Goal: Task Accomplishment & Management: Complete application form

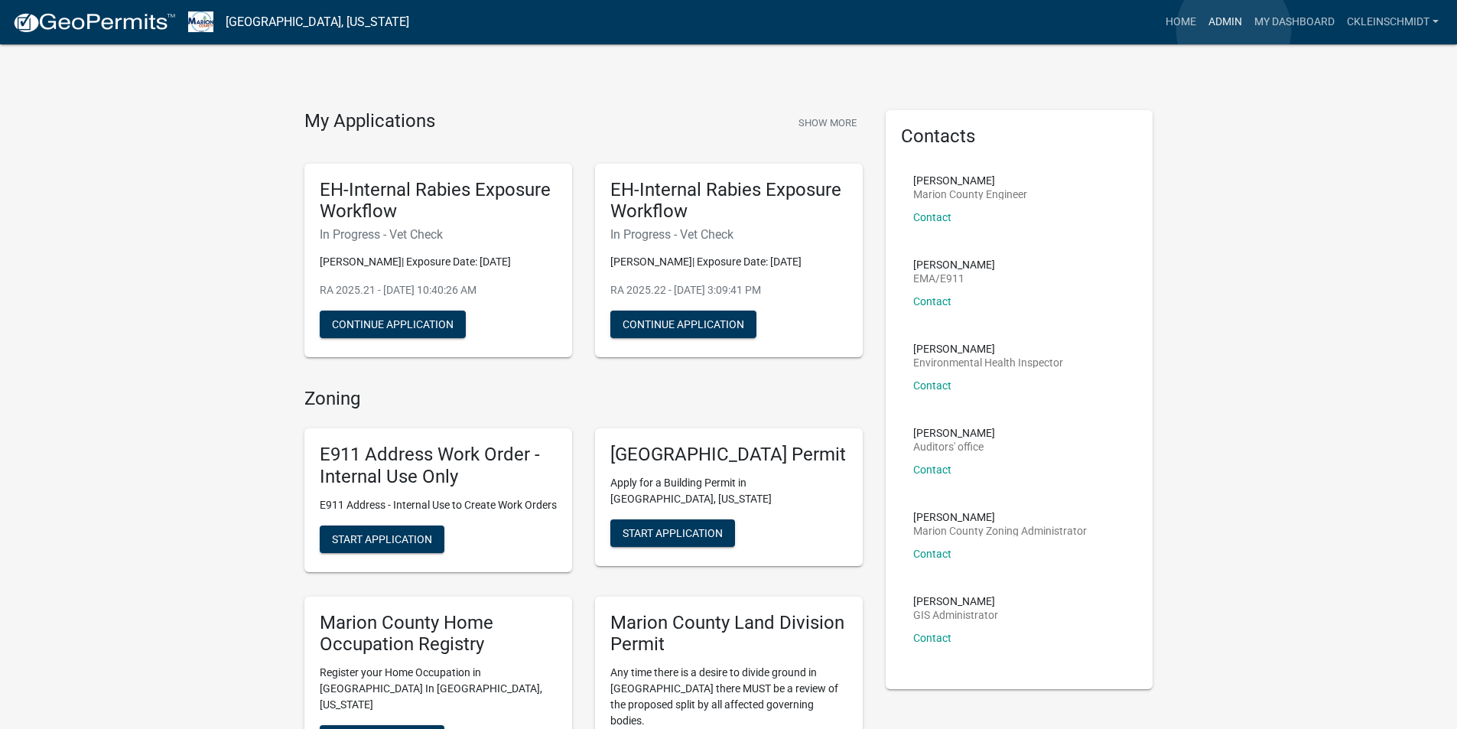
click at [1234, 30] on link "Admin" at bounding box center [1225, 22] width 46 height 29
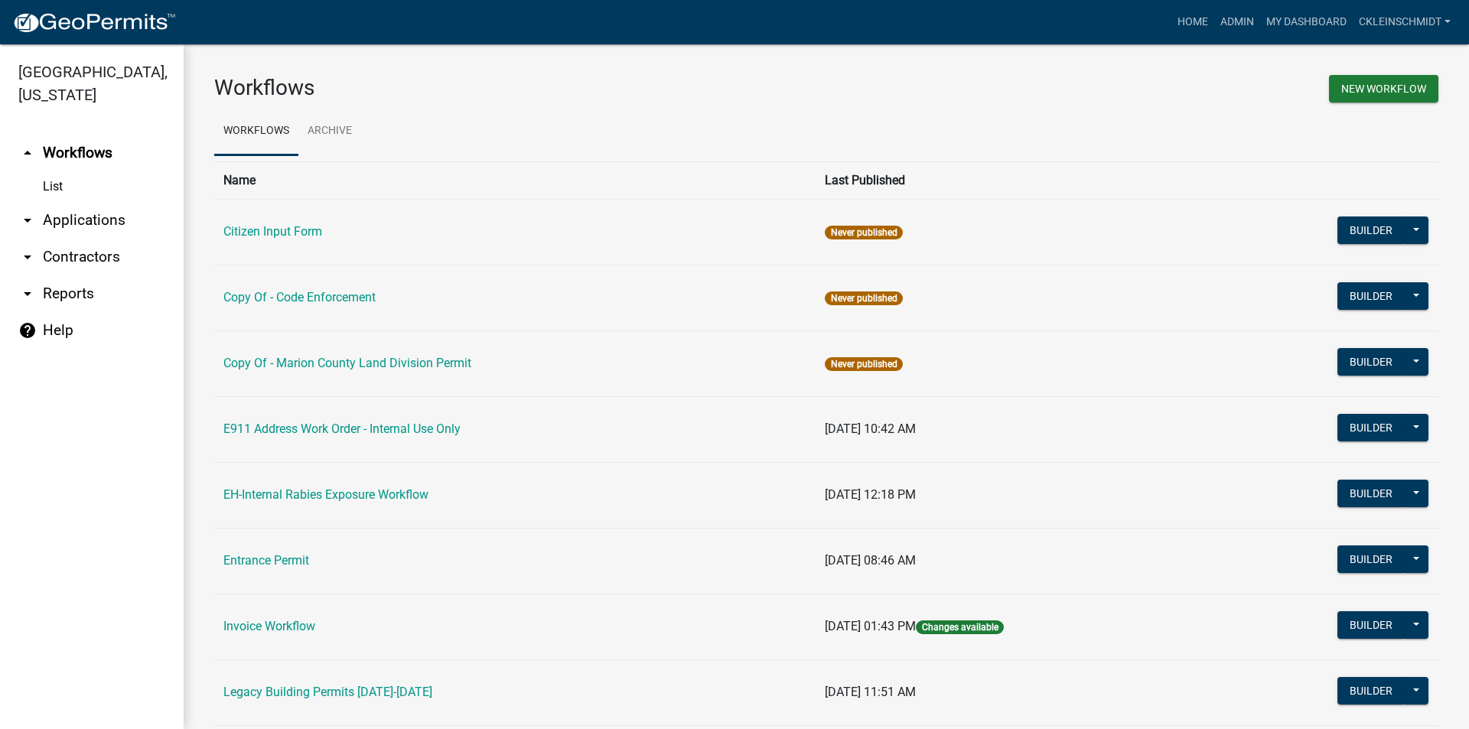
click at [78, 202] on link "arrow_drop_down Applications" at bounding box center [92, 220] width 184 height 37
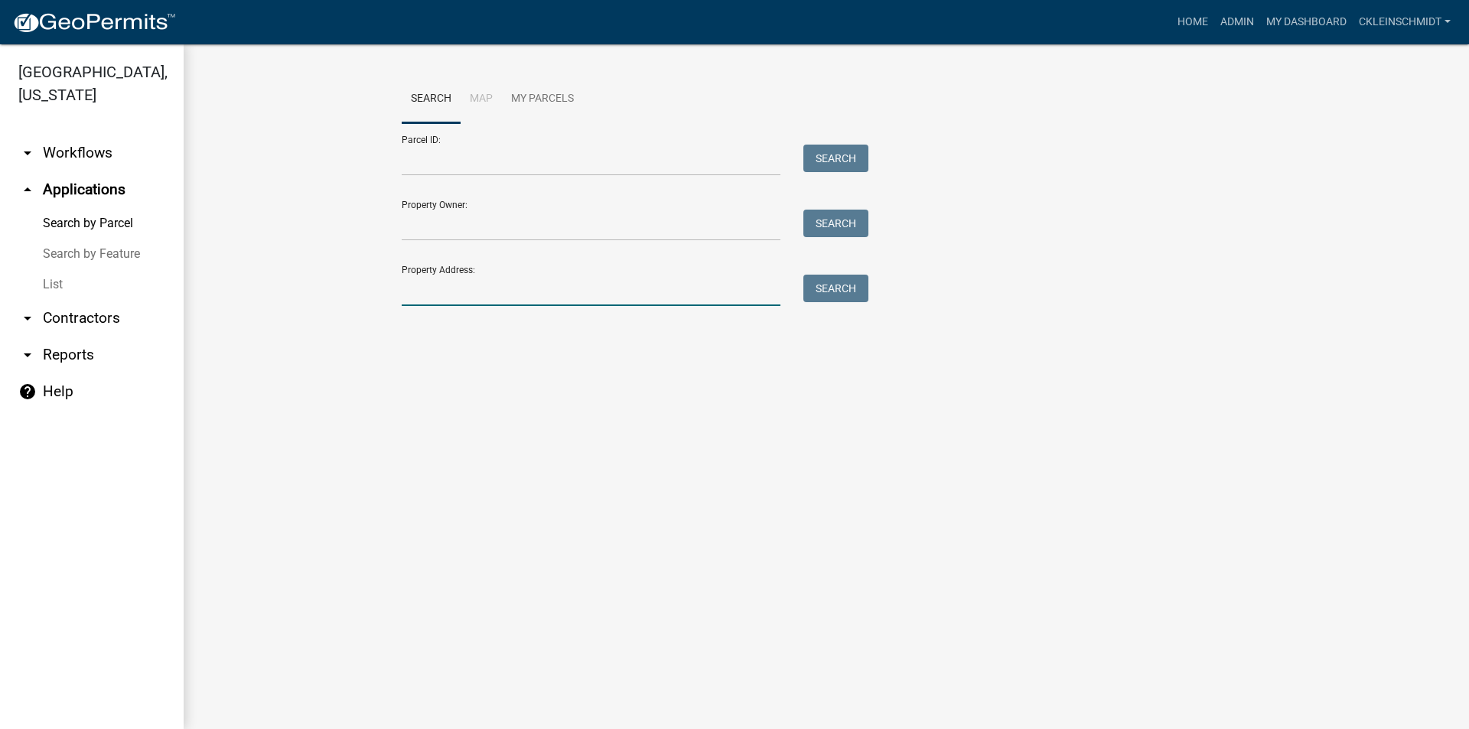
click at [470, 282] on input "Property Address:" at bounding box center [591, 290] width 379 height 31
type input "[STREET_ADDRESS]"
click at [848, 297] on button "Search" at bounding box center [835, 289] width 65 height 28
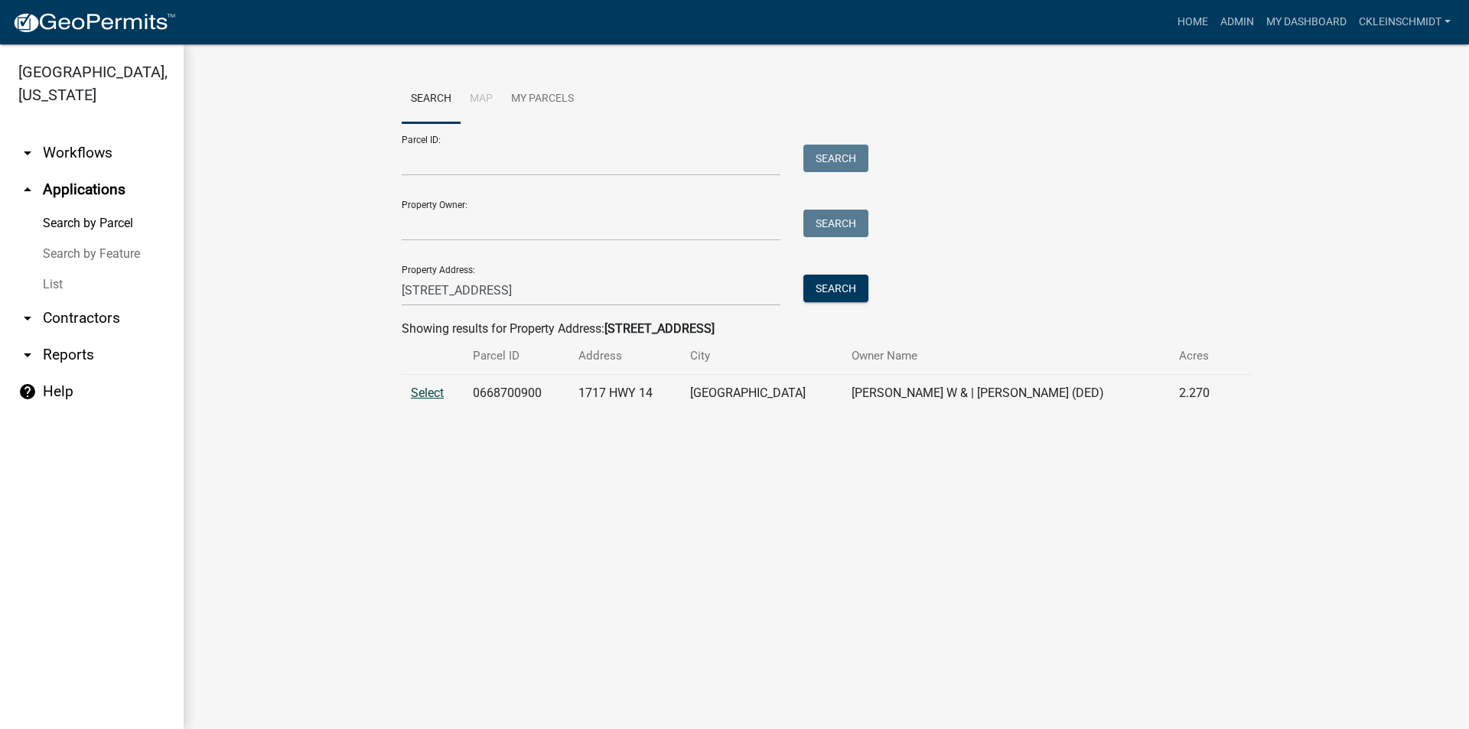
click at [444, 398] on td "Select" at bounding box center [433, 393] width 62 height 37
click at [433, 386] on span "Select" at bounding box center [427, 393] width 33 height 15
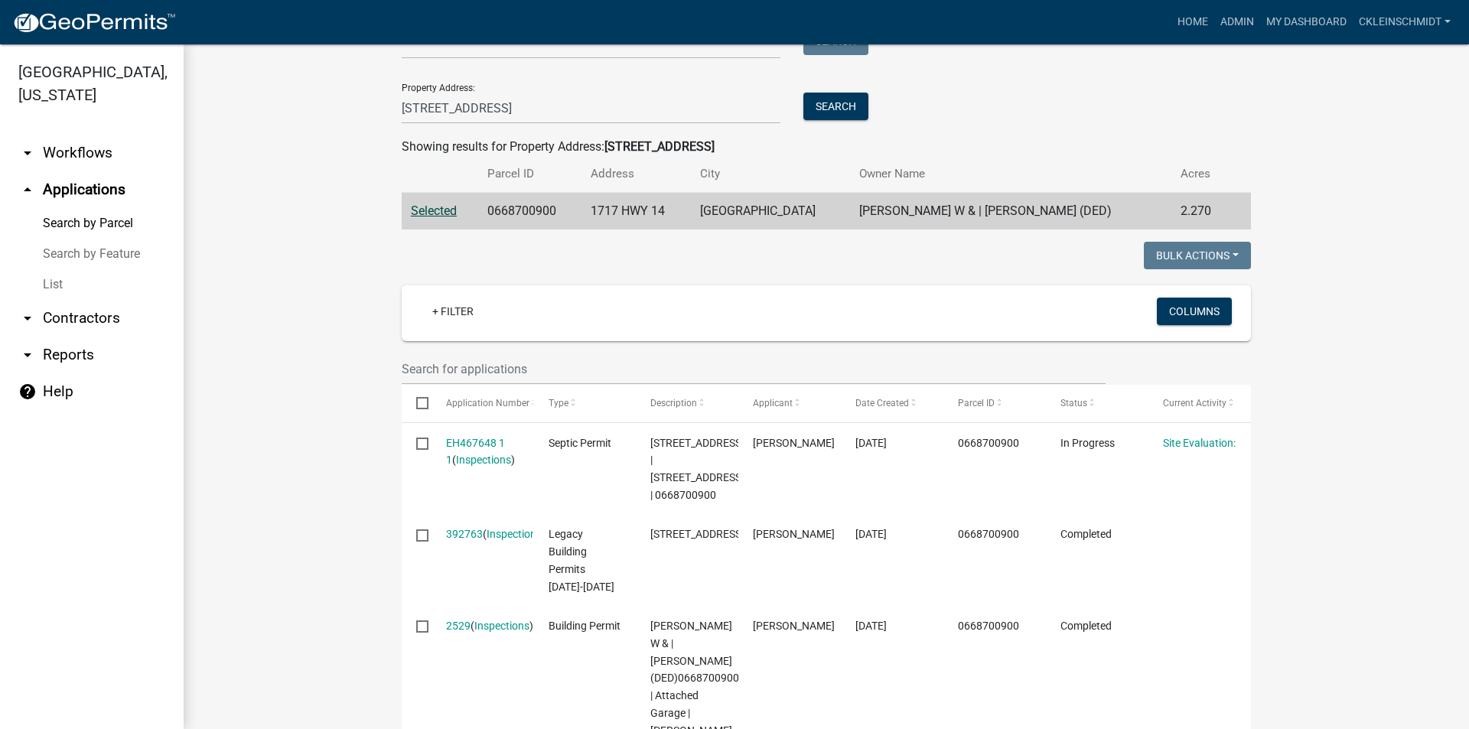
scroll to position [306, 0]
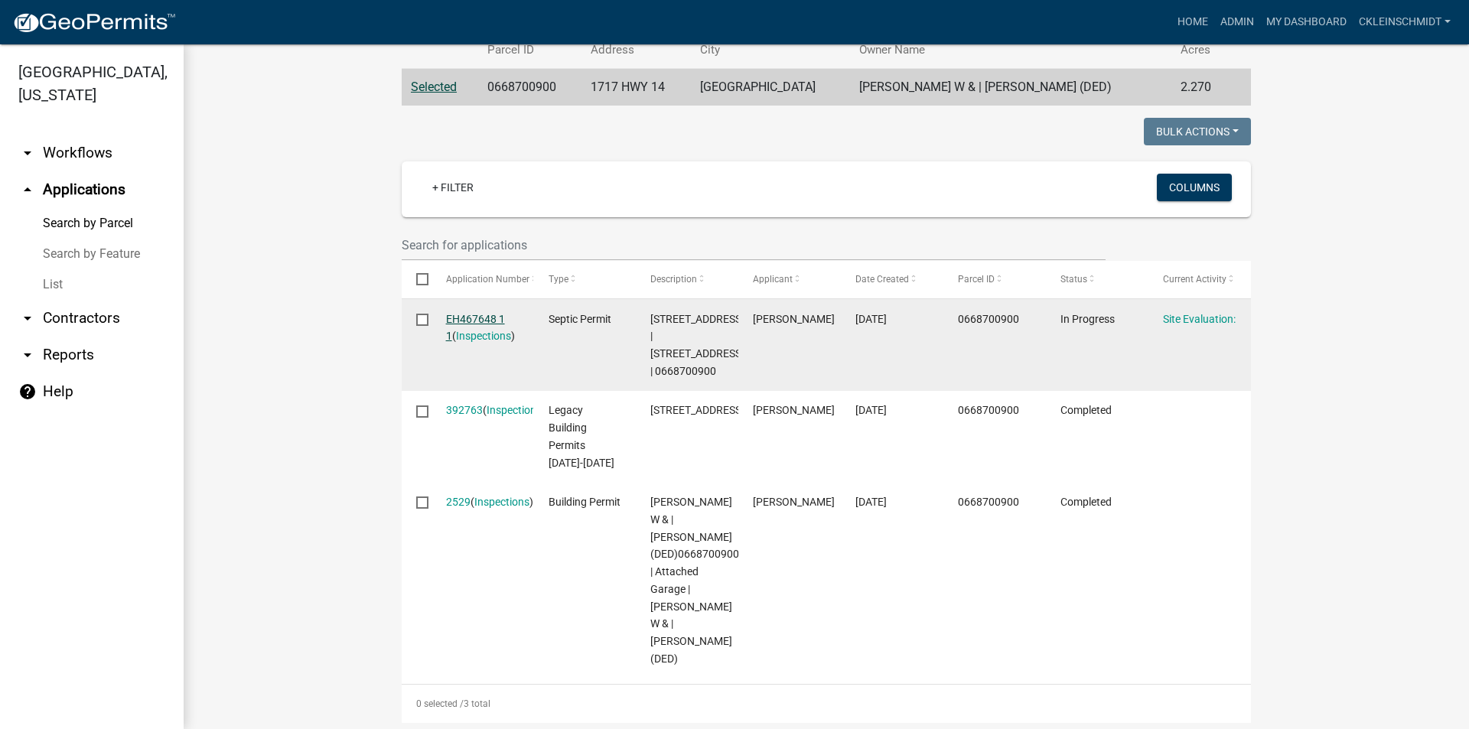
click at [455, 313] on link "EH467648 1 1" at bounding box center [475, 328] width 59 height 30
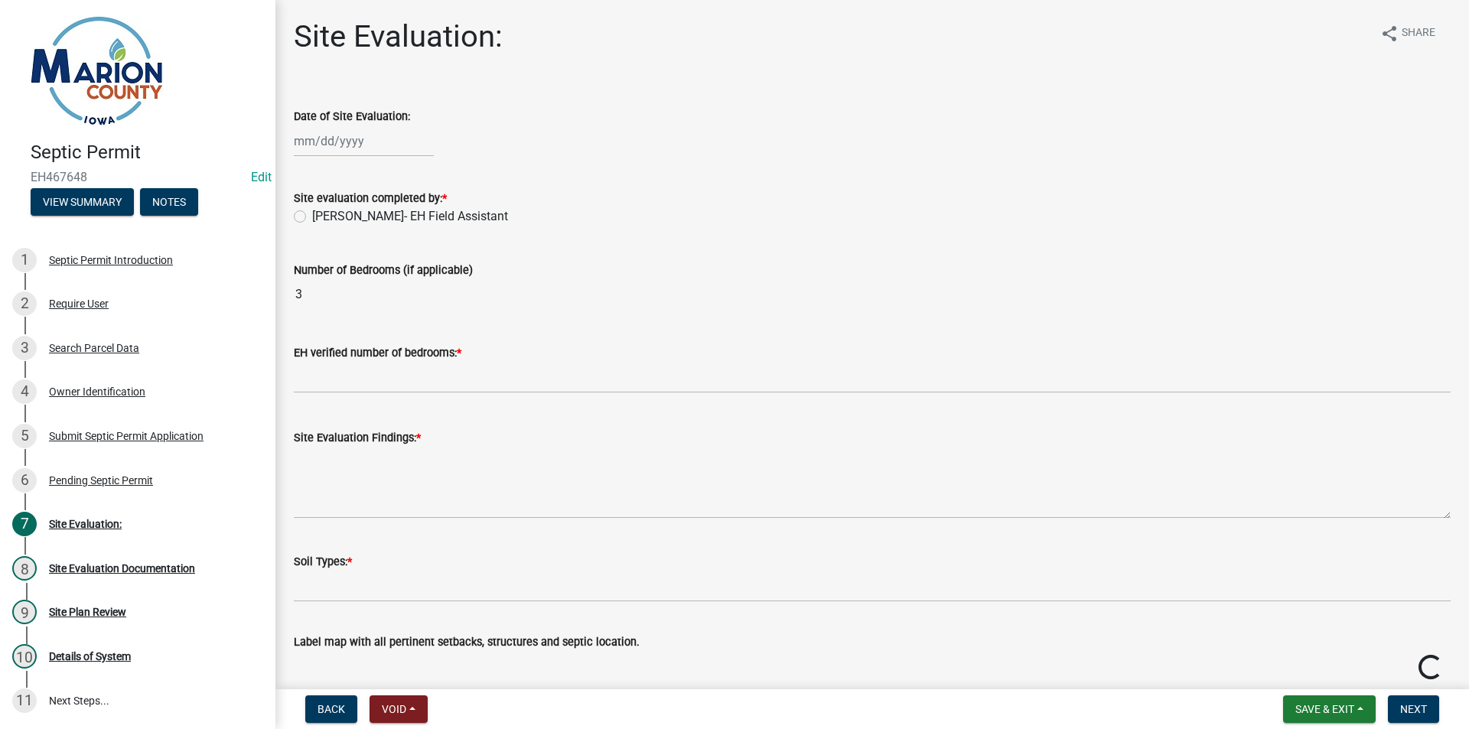
click at [340, 165] on wm-data-entity-input "Date of Site Evaluation:" at bounding box center [872, 128] width 1157 height 85
click at [337, 148] on div at bounding box center [364, 140] width 140 height 31
select select "8"
select select "2025"
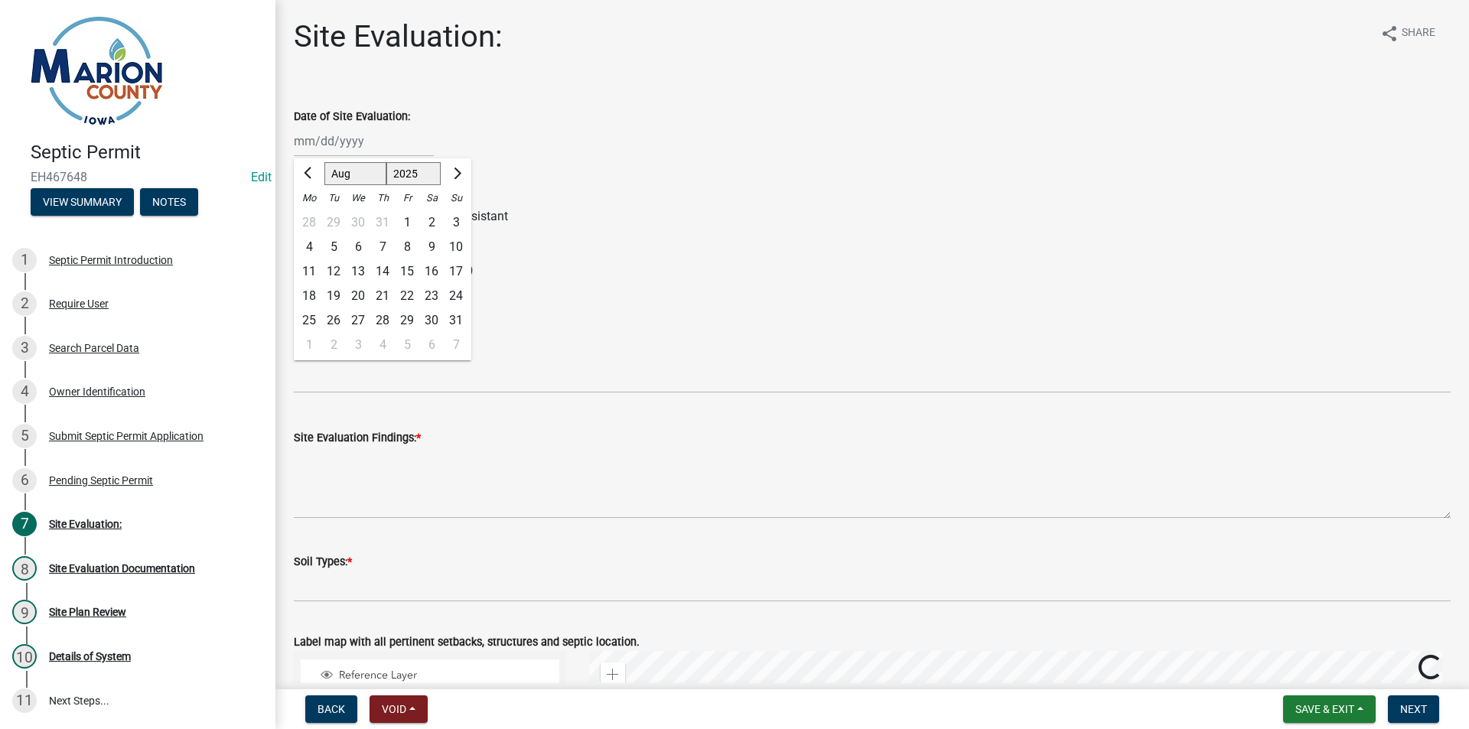
click at [737, 79] on div "Site Evaluation: share Share Date of Site Evaluation: [PERSON_NAME] Apr May Jun…" at bounding box center [872, 539] width 1180 height 1043
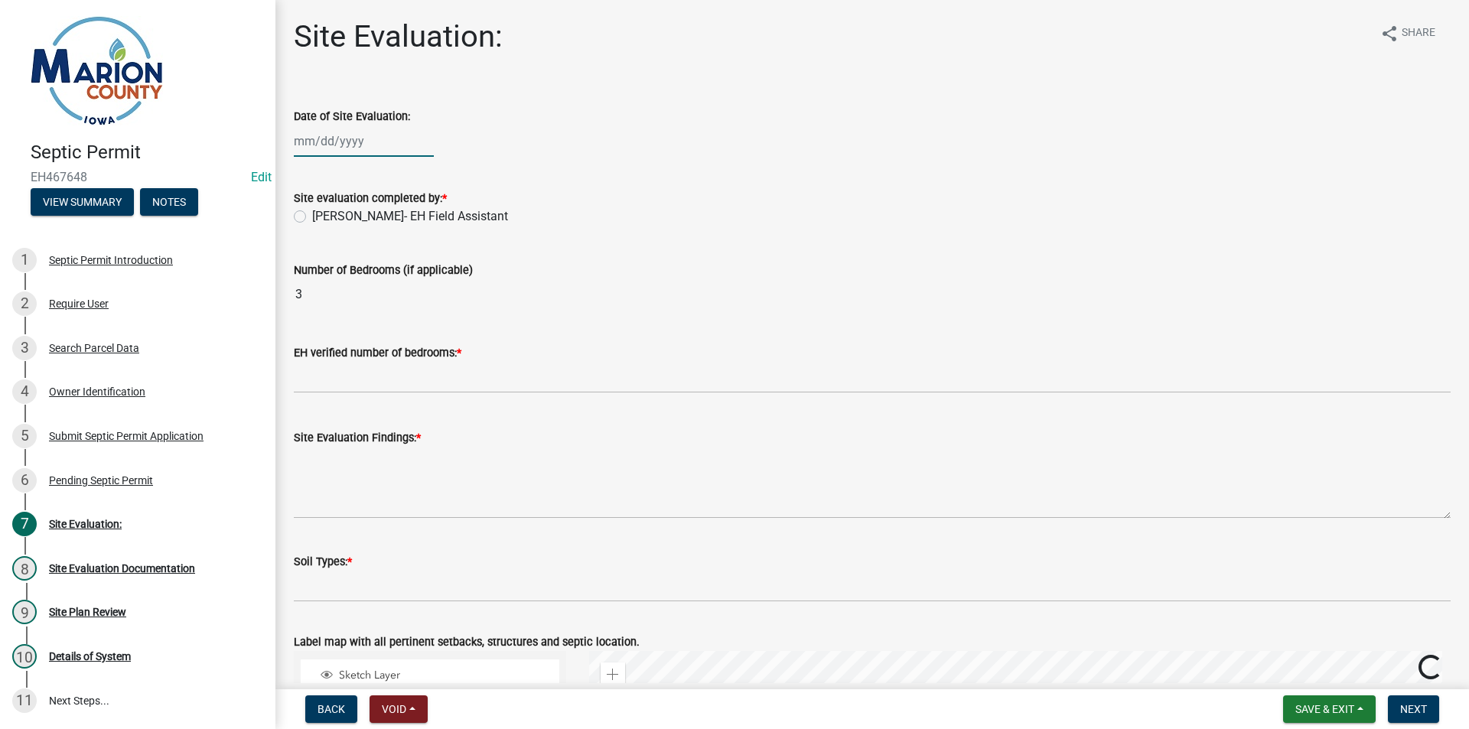
click at [312, 145] on div at bounding box center [364, 140] width 140 height 31
select select "8"
select select "2025"
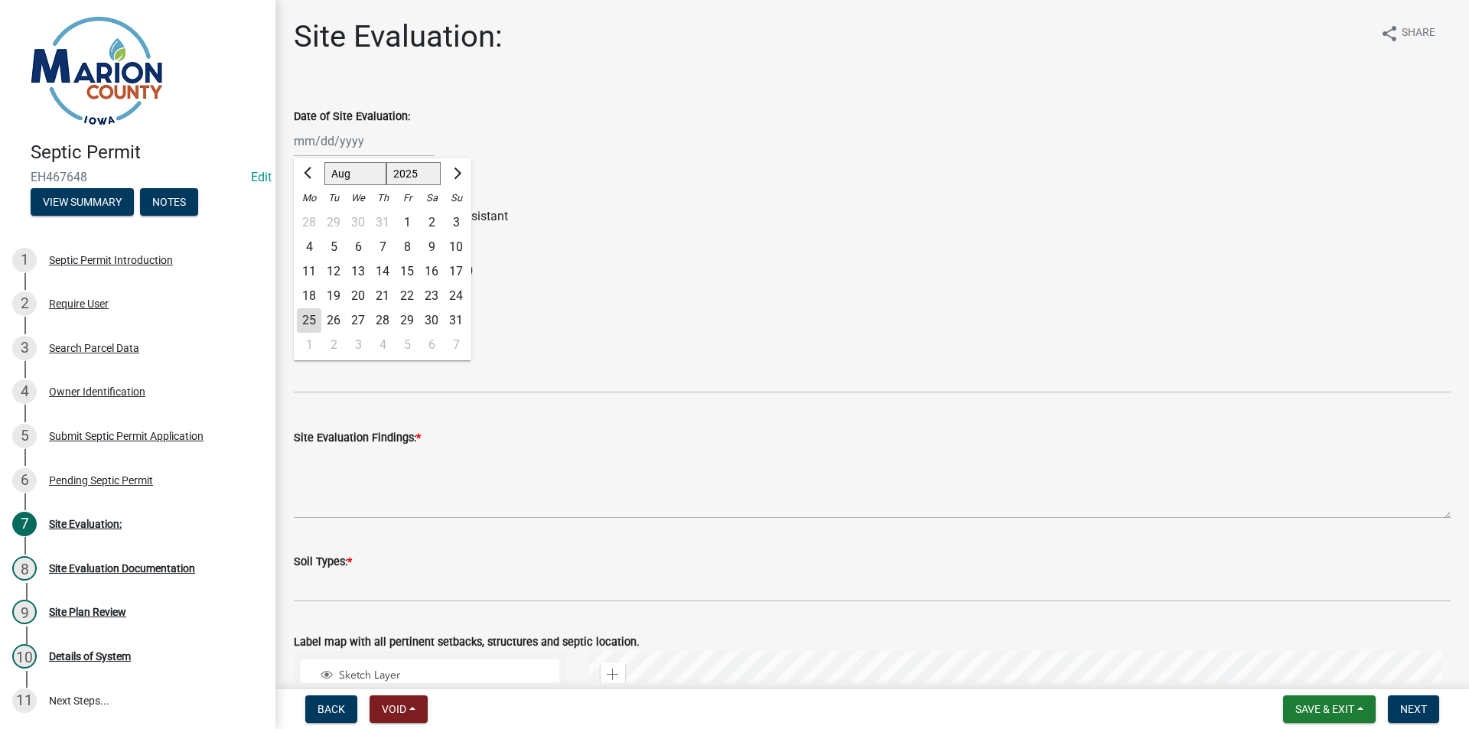
click at [382, 298] on div "21" at bounding box center [382, 296] width 24 height 24
type input "[DATE]"
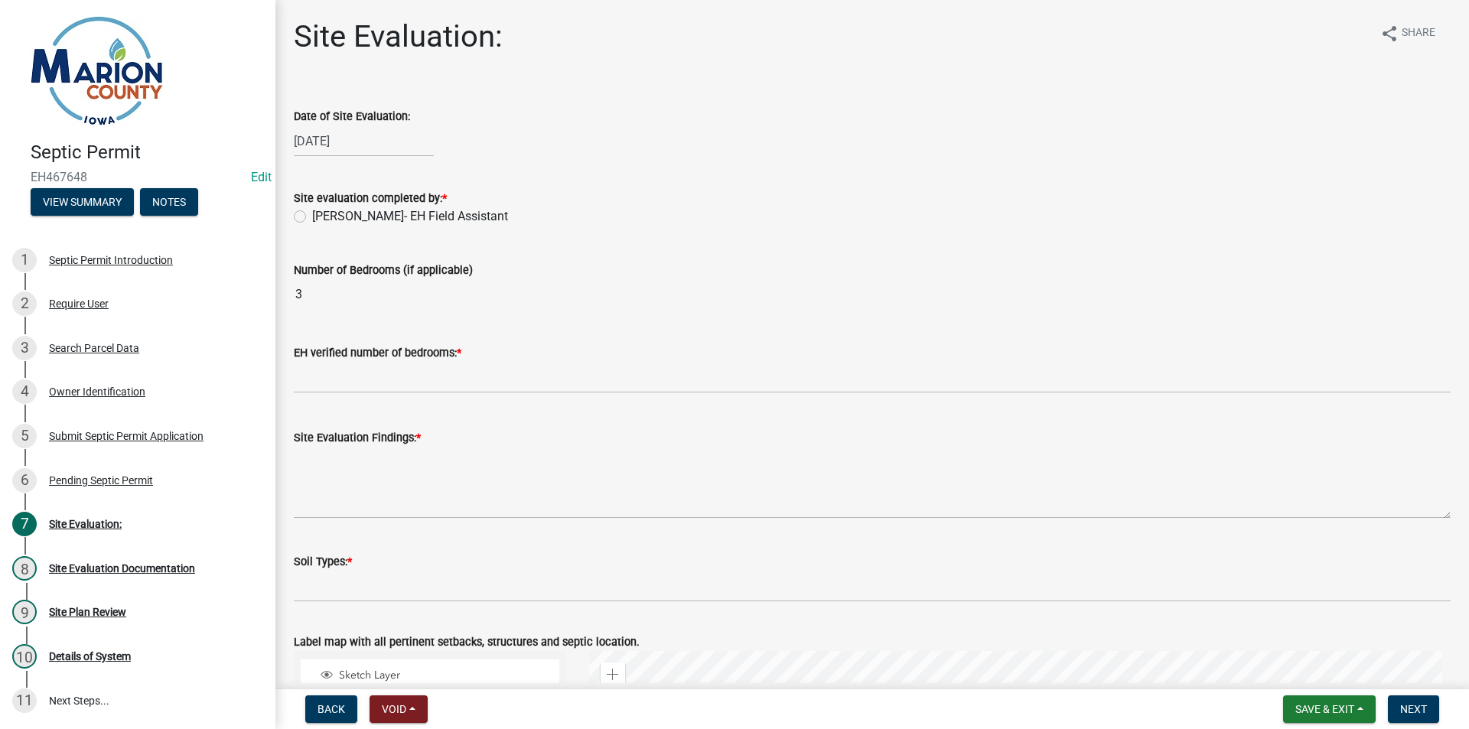
click at [382, 208] on label "[PERSON_NAME]- EH Field Assistant" at bounding box center [410, 216] width 196 height 18
click at [322, 208] on input "[PERSON_NAME]- EH Field Assistant" at bounding box center [317, 212] width 10 height 10
radio input "true"
click at [358, 360] on div "EH verified number of bedrooms: *" at bounding box center [872, 352] width 1157 height 18
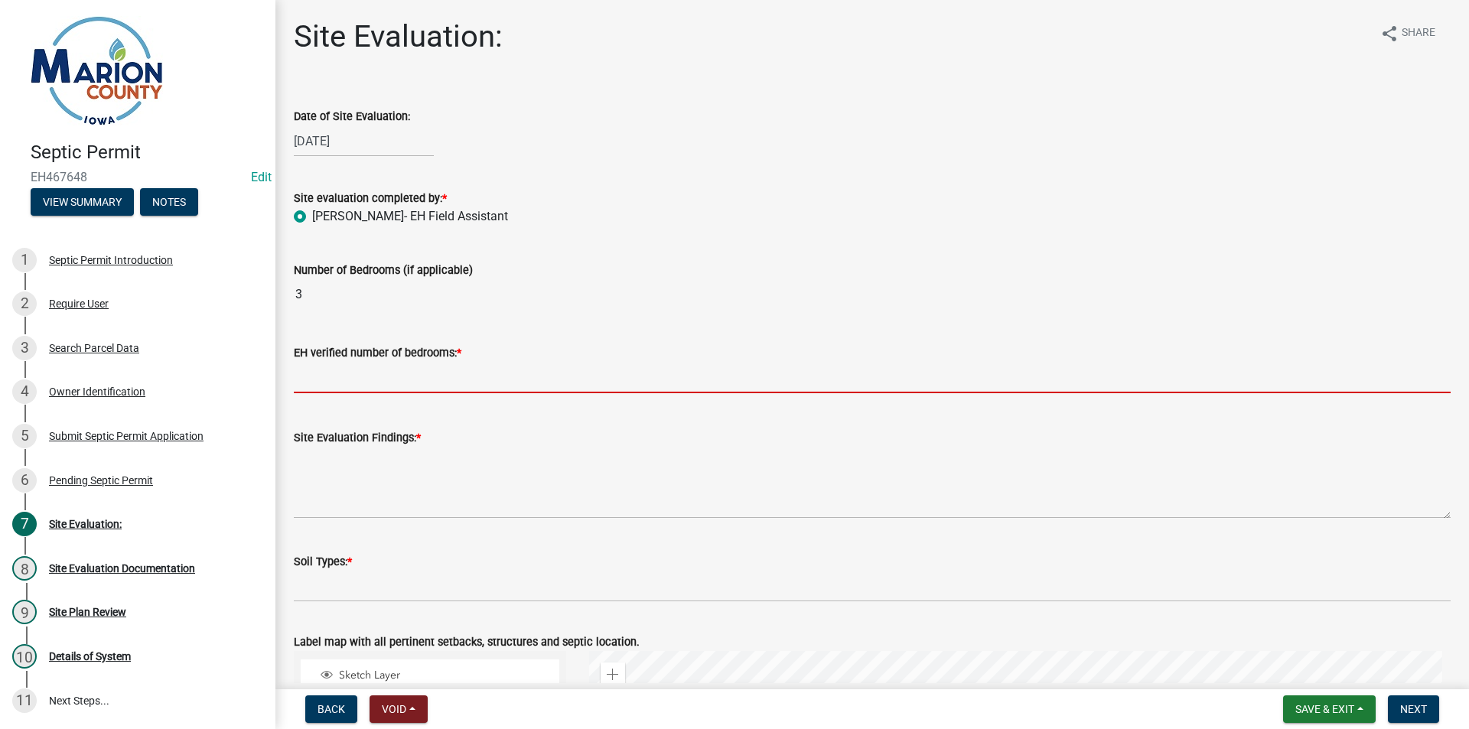
click at [342, 384] on input "text" at bounding box center [872, 377] width 1157 height 31
type input "3"
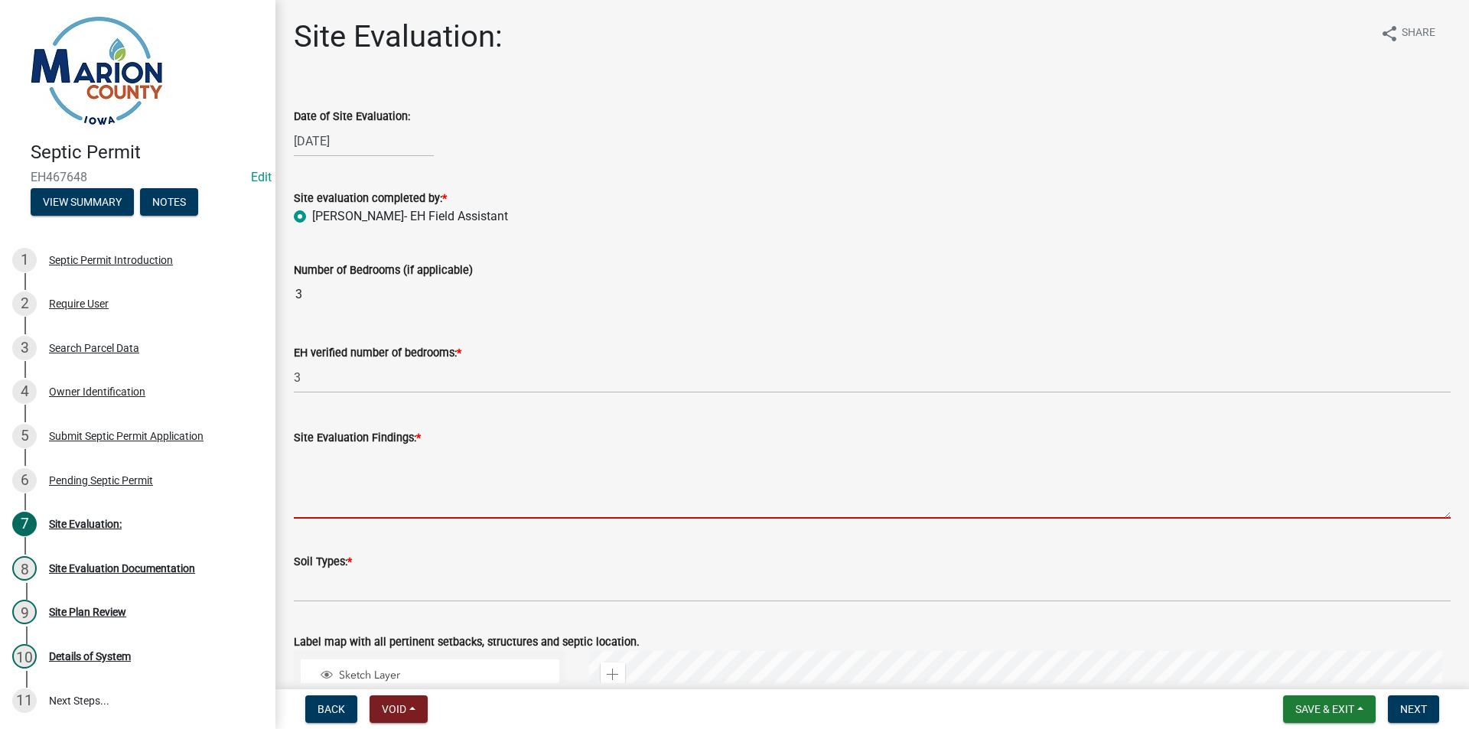
click at [380, 473] on textarea "Site Evaluation Findings: *" at bounding box center [872, 483] width 1157 height 72
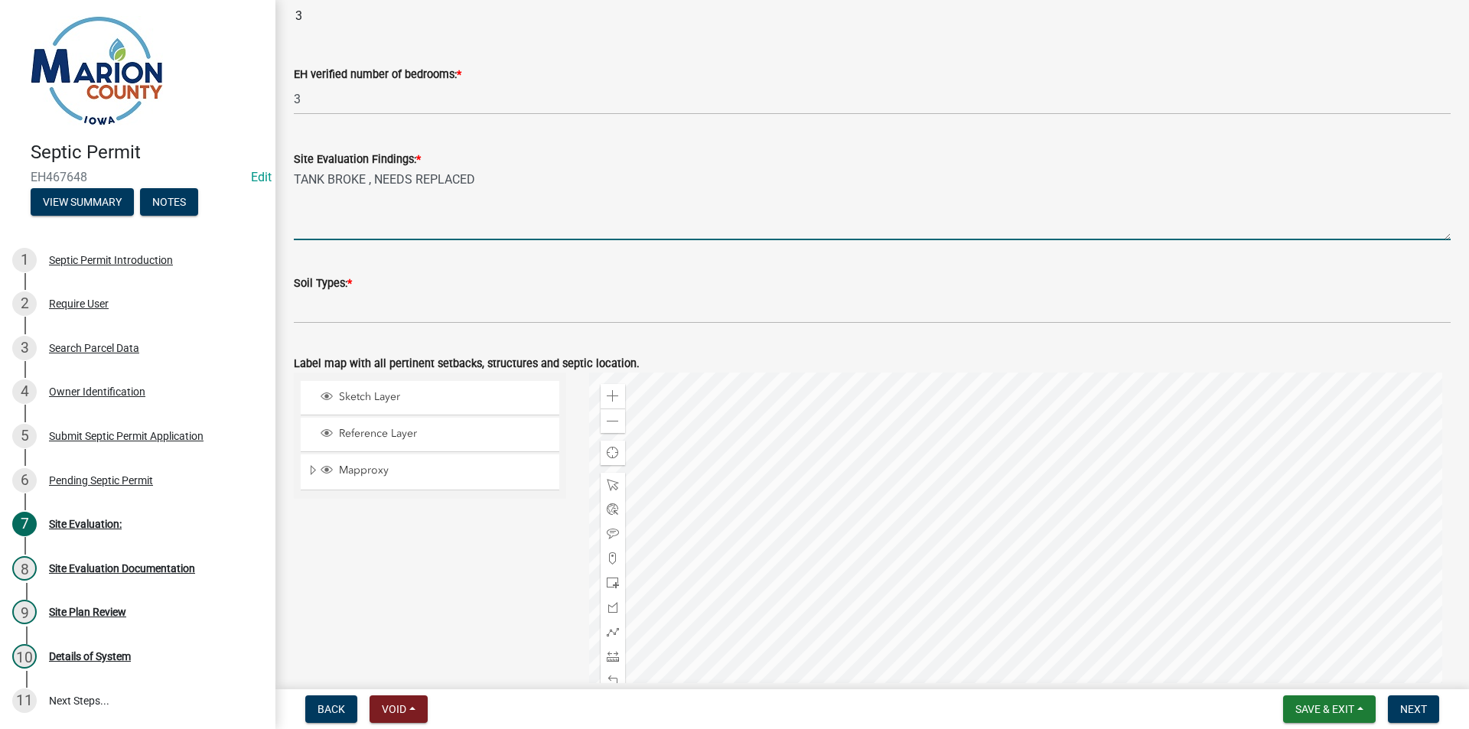
scroll to position [306, 0]
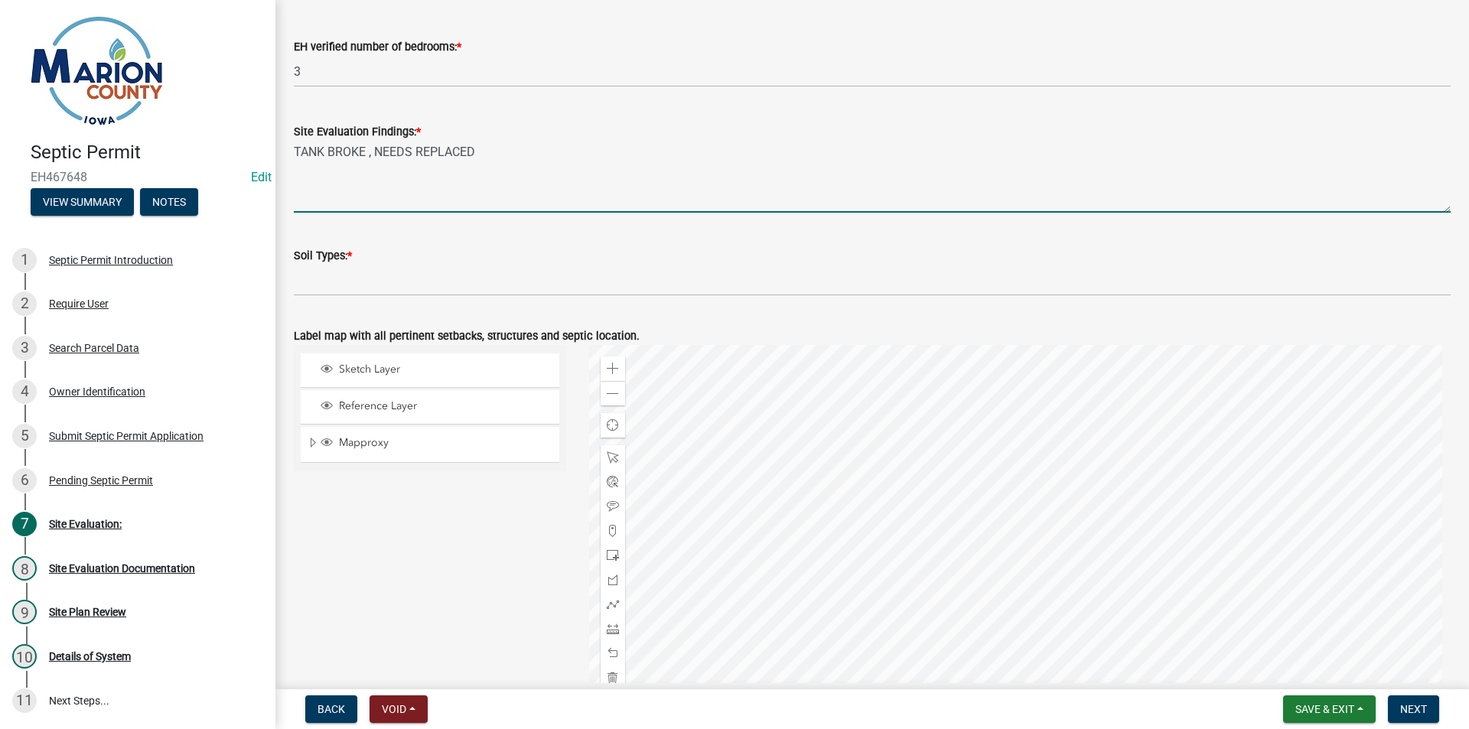
type textarea "TANK BROKE , NEEDS REPLACED"
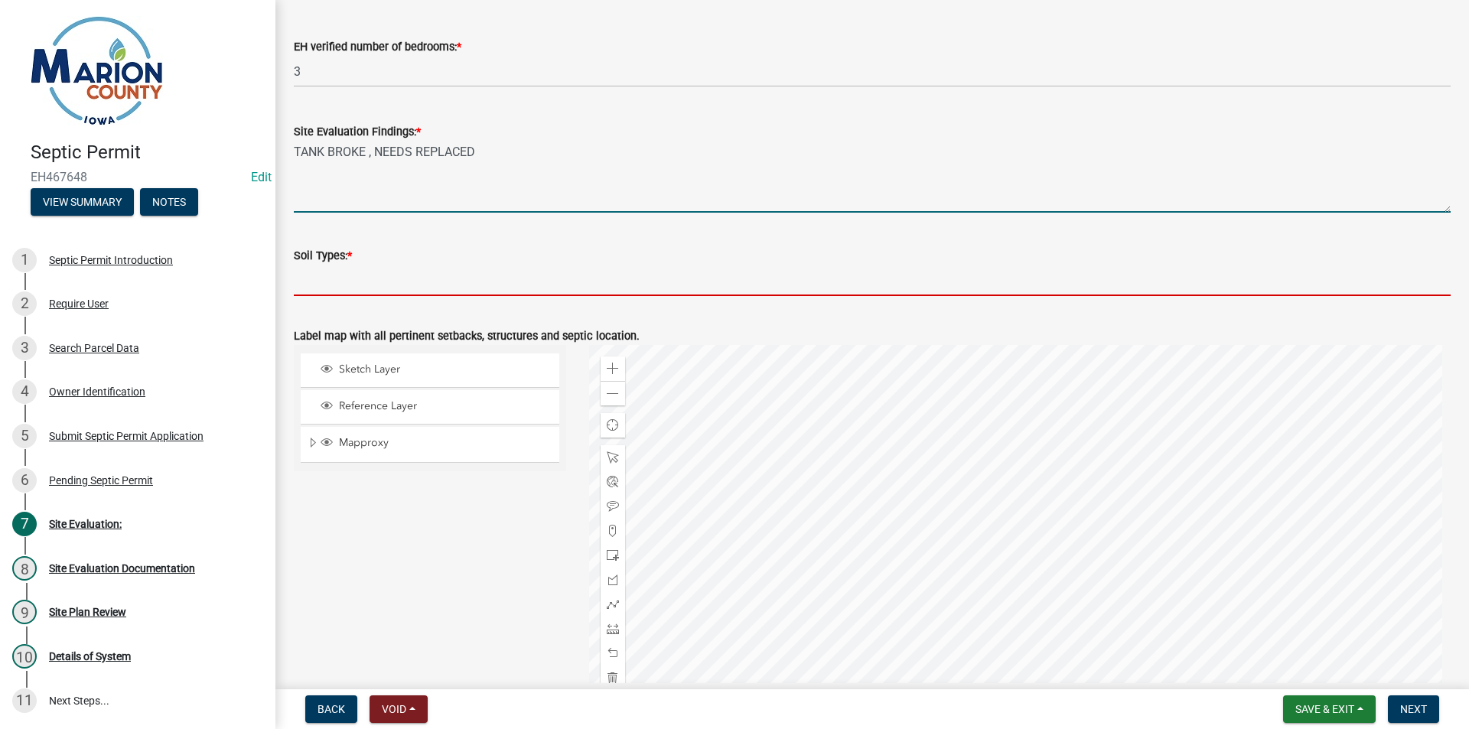
click at [395, 276] on input "Soil Types: *" at bounding box center [872, 280] width 1157 height 31
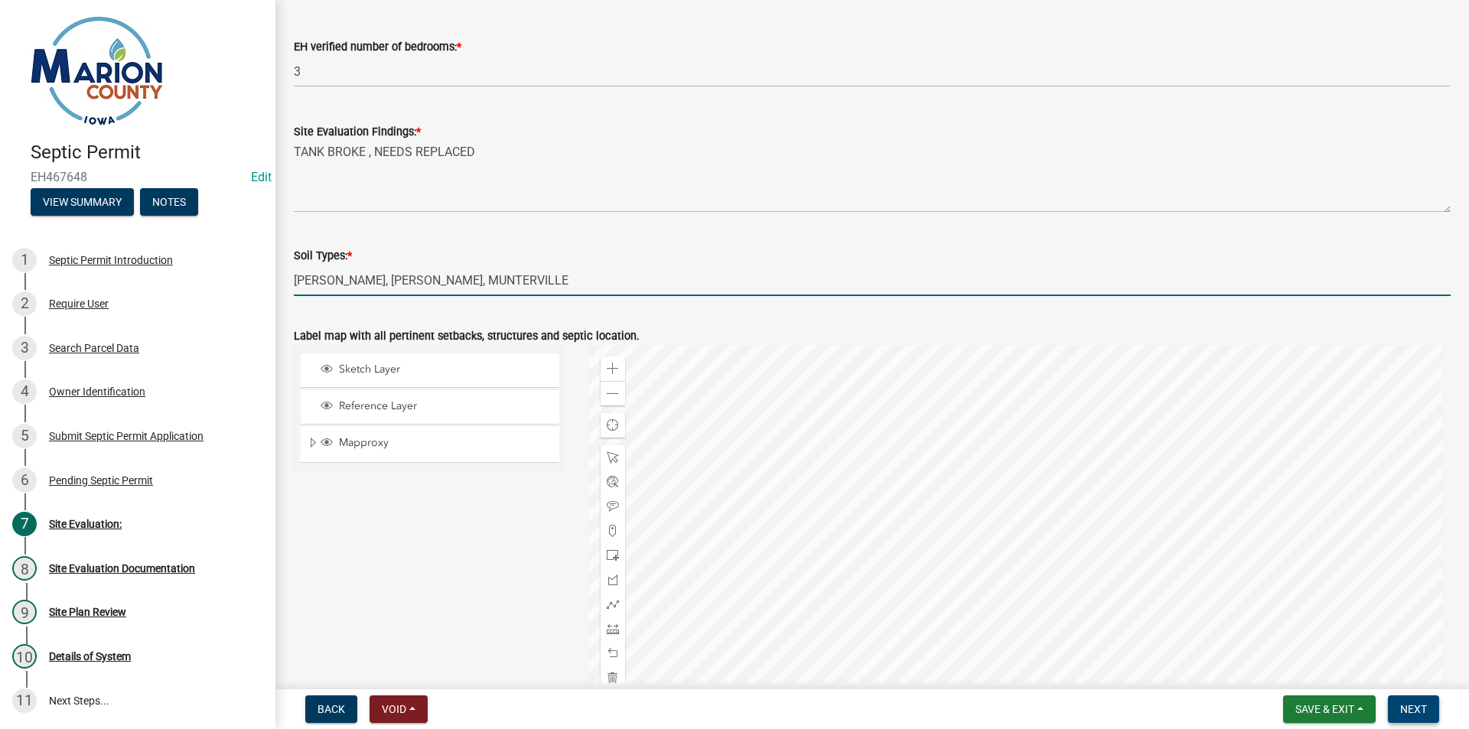
type input "[PERSON_NAME], [PERSON_NAME], MUNTERVILLE"
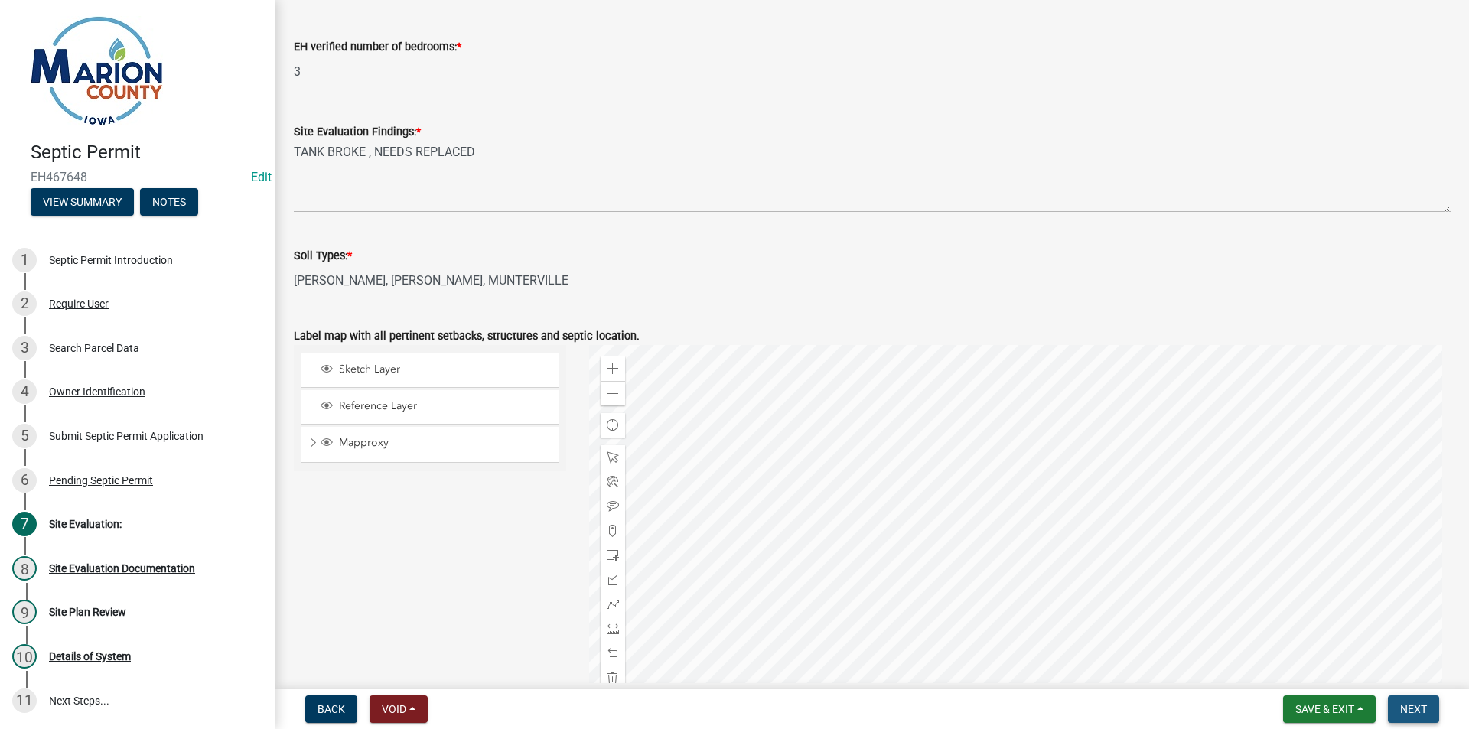
click at [1405, 708] on span "Next" at bounding box center [1413, 709] width 27 height 12
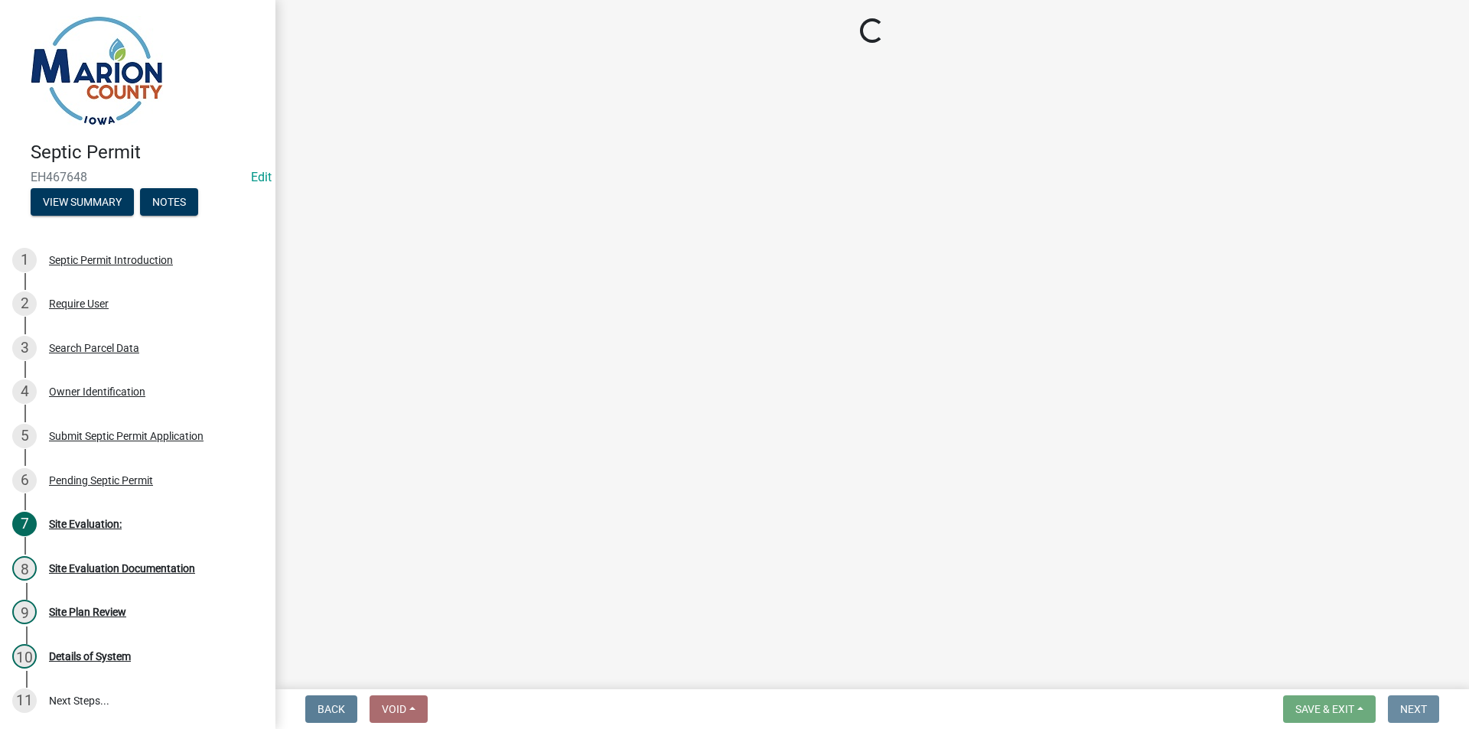
scroll to position [0, 0]
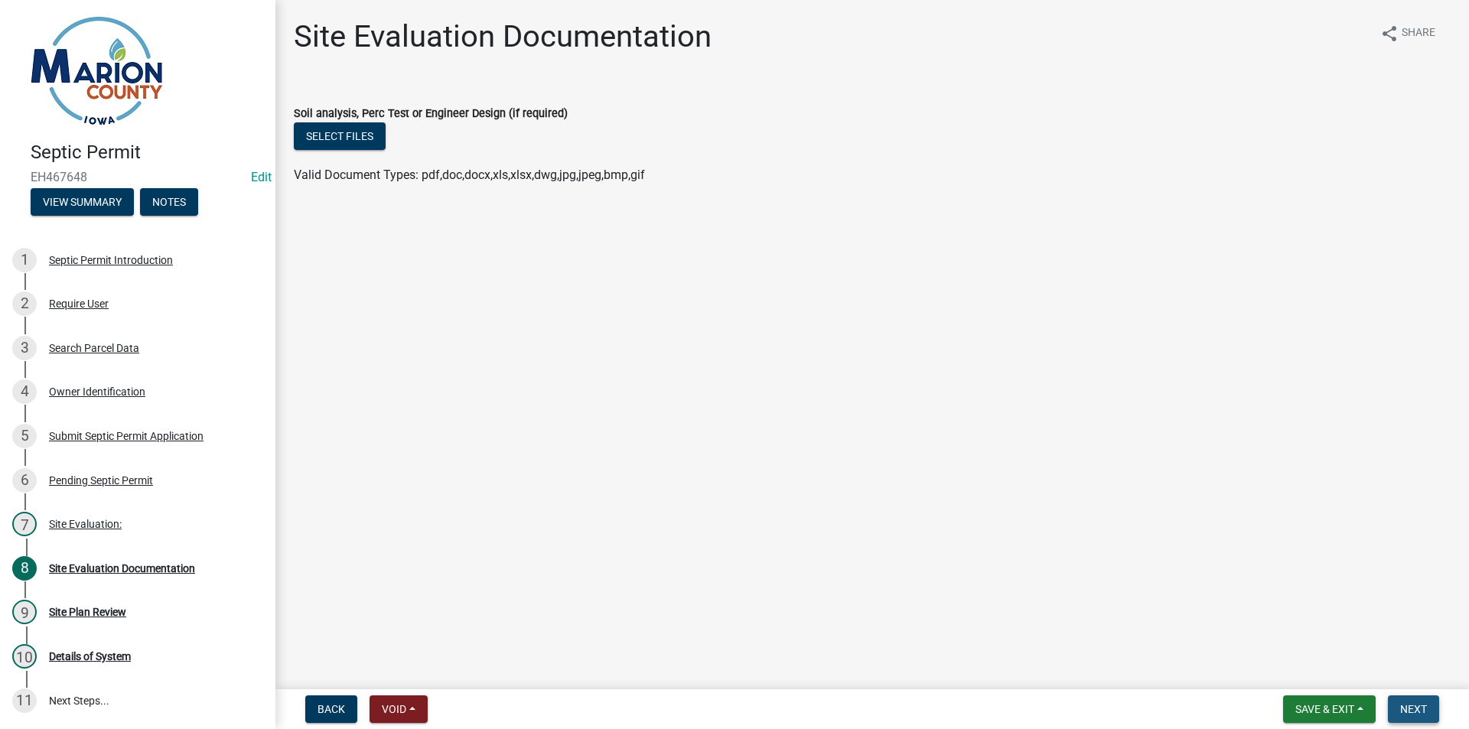
click at [1407, 717] on button "Next" at bounding box center [1413, 709] width 51 height 28
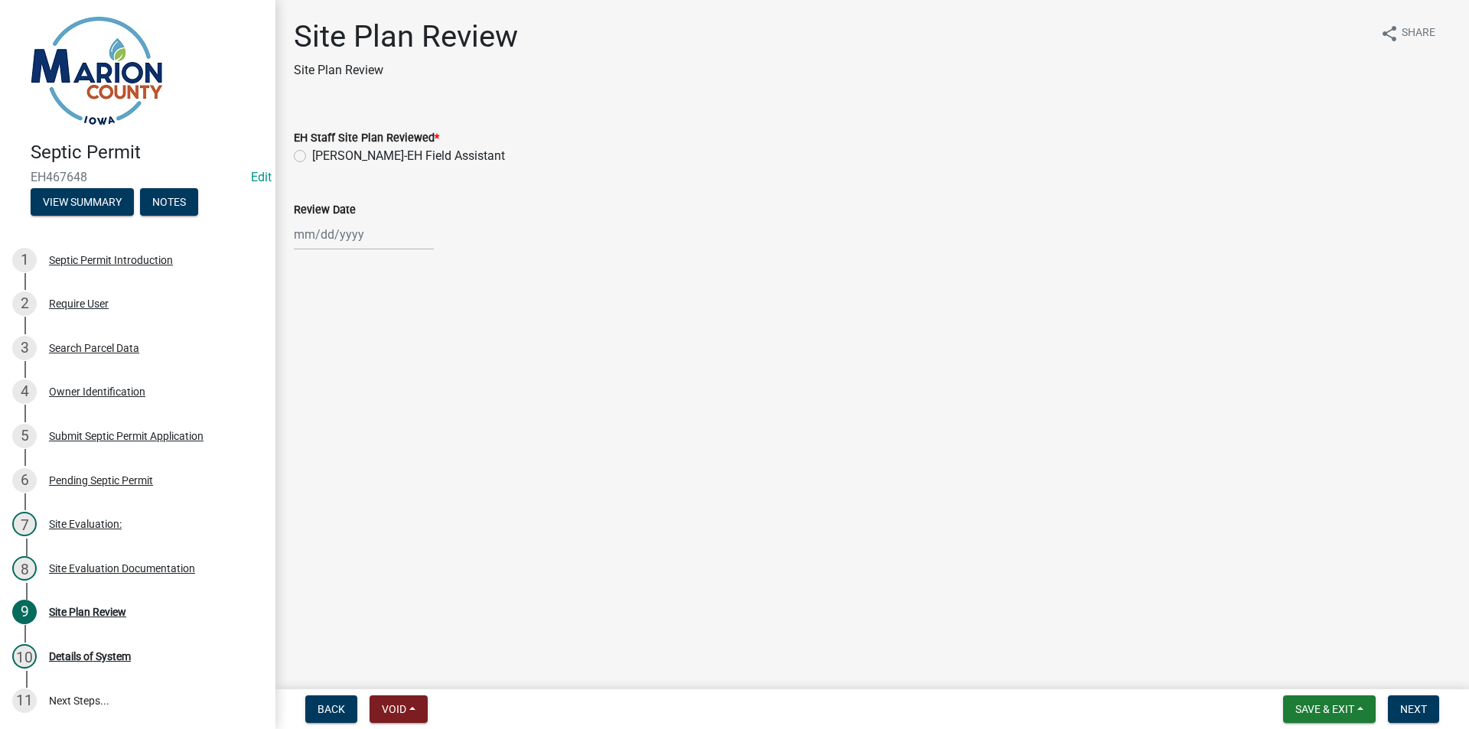
click at [341, 161] on label "[PERSON_NAME]-EH Field Assistant" at bounding box center [408, 156] width 193 height 18
click at [322, 157] on input "[PERSON_NAME]-EH Field Assistant" at bounding box center [317, 152] width 10 height 10
radio input "true"
click at [343, 213] on label "Review Date" at bounding box center [325, 210] width 62 height 11
click at [343, 219] on input "Review Date" at bounding box center [364, 234] width 140 height 31
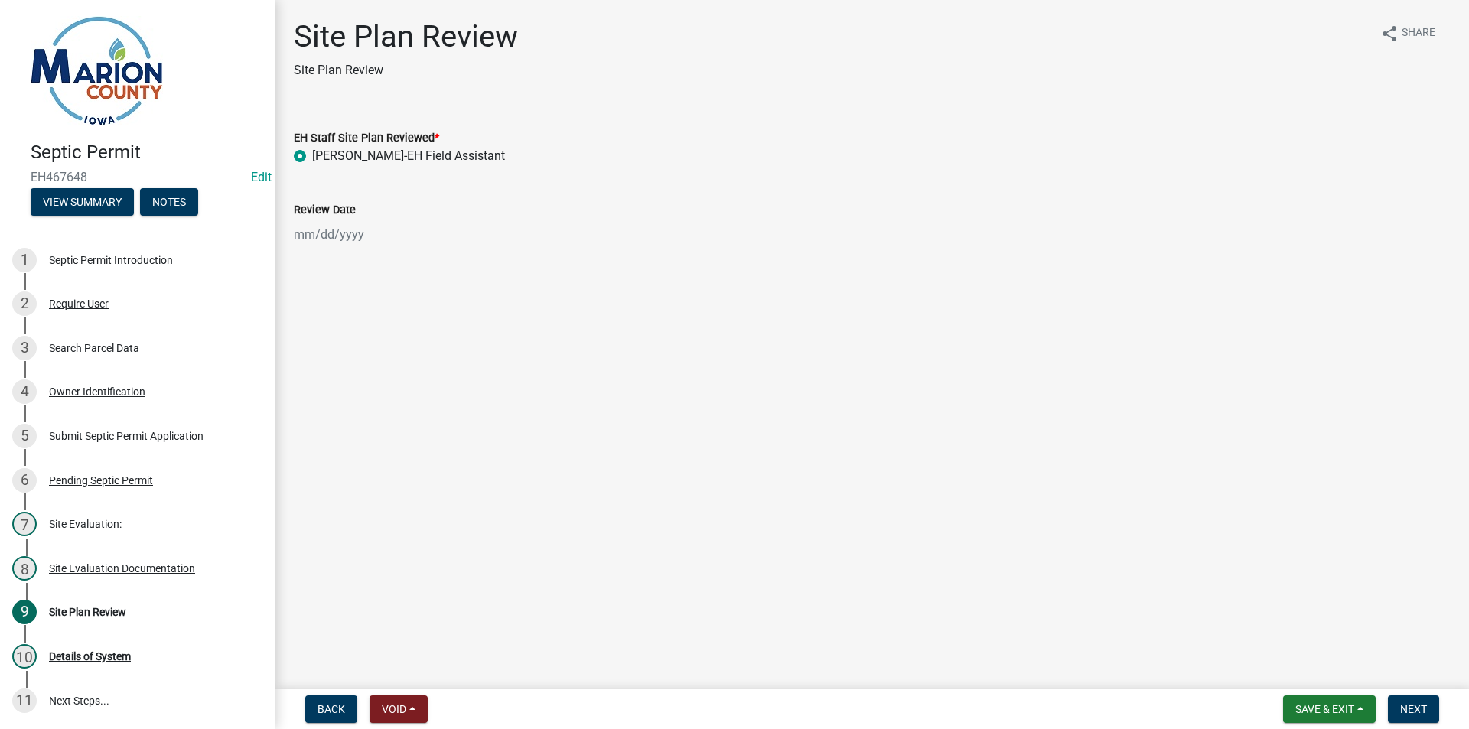
select select "8"
select select "2025"
click at [337, 239] on div "[PERSON_NAME] Feb Mar Apr [PERSON_NAME][DATE] Oct Nov [DATE] 1526 1527 1528 152…" at bounding box center [364, 234] width 140 height 31
click at [542, 203] on div "Review Date" at bounding box center [872, 209] width 1157 height 18
click at [356, 225] on div at bounding box center [364, 234] width 140 height 31
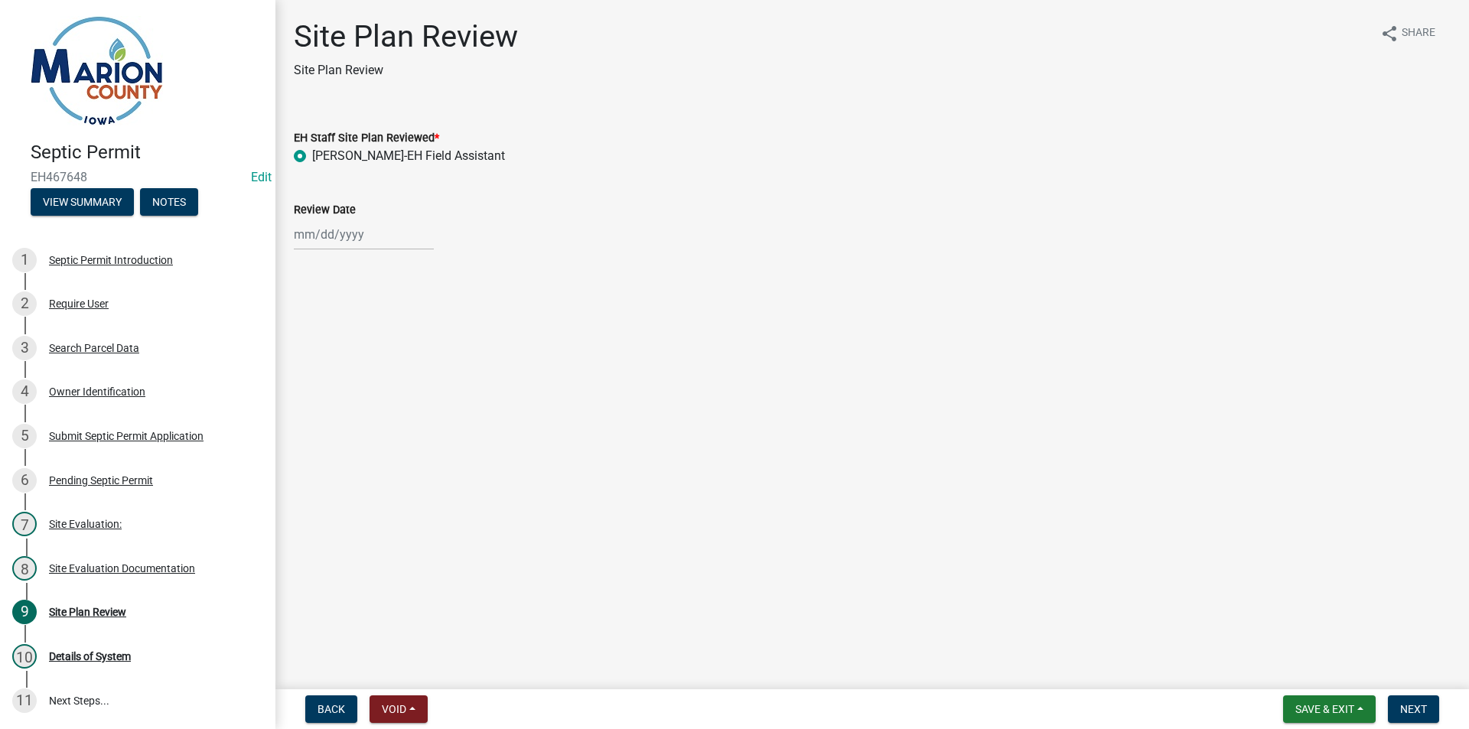
select select "8"
select select "2025"
click at [382, 384] on div "21" at bounding box center [382, 389] width 24 height 24
type input "[DATE]"
click at [1415, 724] on nav "Back Void Withdraw Lock Expire Void Save & Exit Save Save & Exit Next" at bounding box center [871, 709] width 1193 height 40
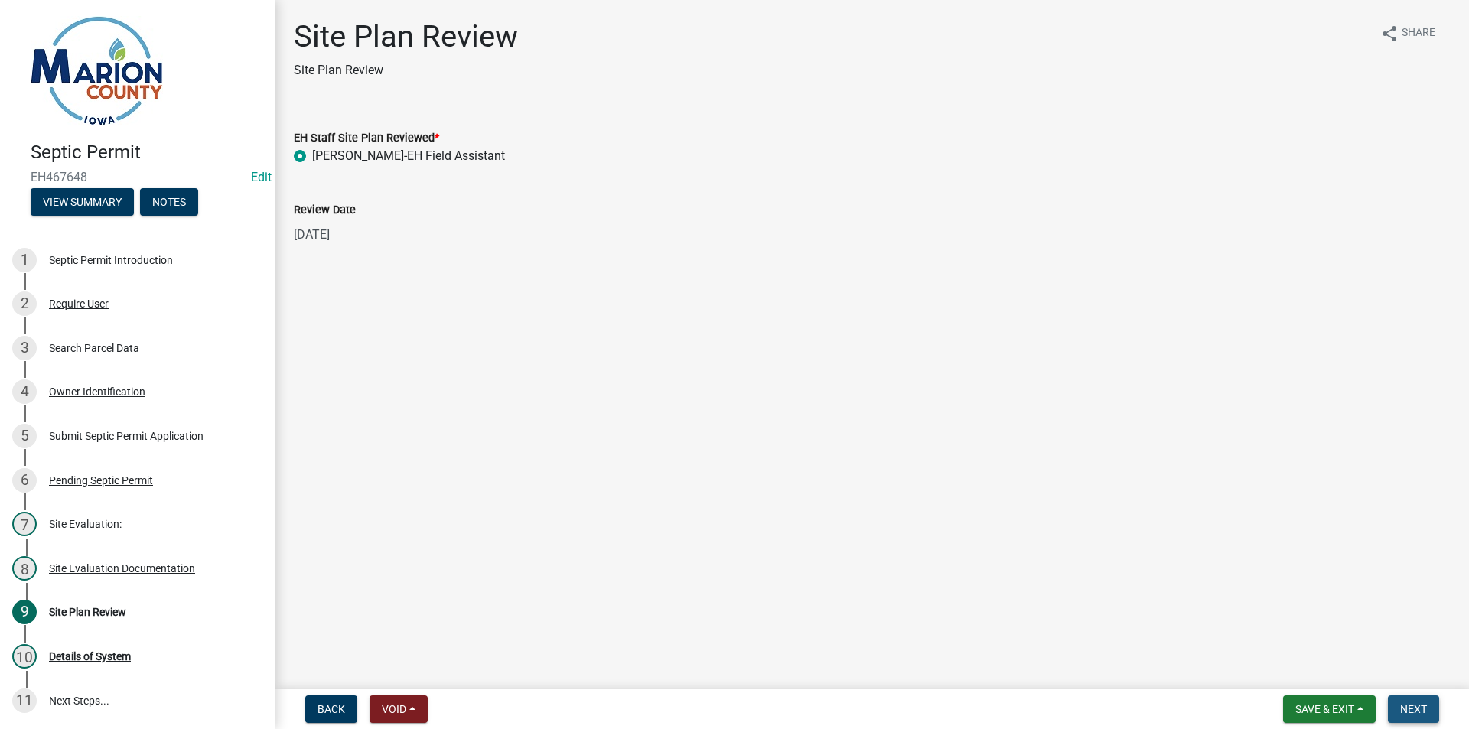
drag, startPoint x: 1404, startPoint y: 711, endPoint x: 1019, endPoint y: 619, distance: 395.7
click at [1397, 712] on button "Next" at bounding box center [1413, 709] width 51 height 28
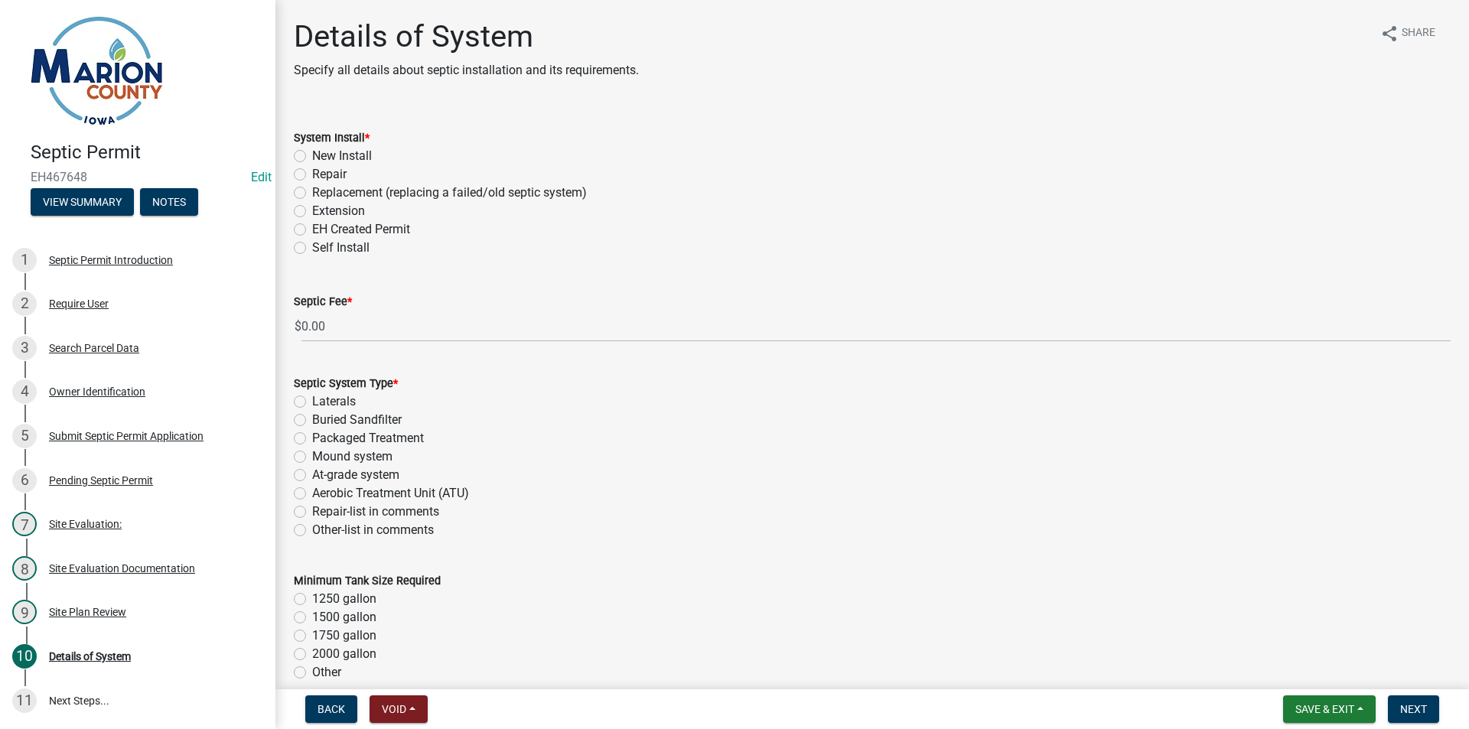
click at [317, 178] on label "Repair" at bounding box center [329, 174] width 34 height 18
click at [317, 175] on input "Repair" at bounding box center [317, 170] width 10 height 10
radio input "true"
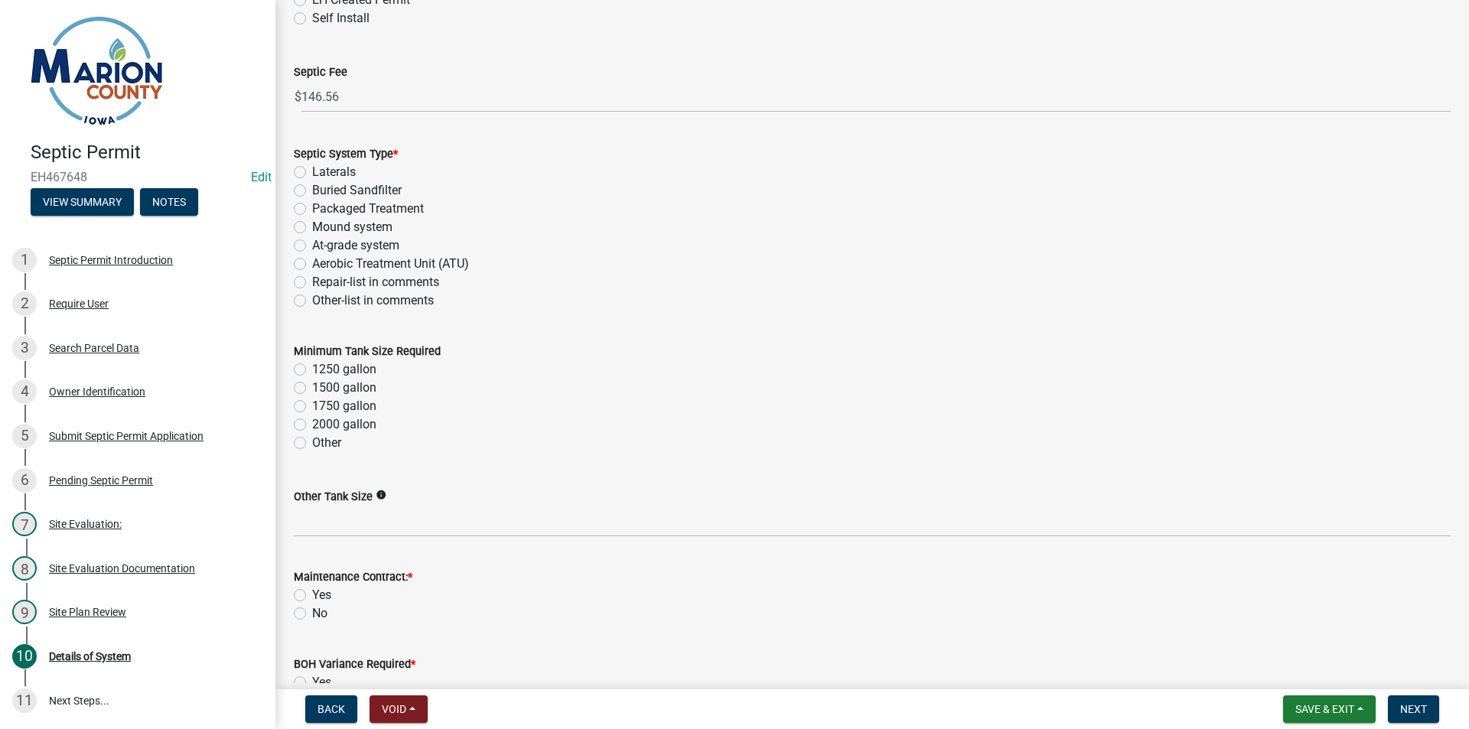
drag, startPoint x: 321, startPoint y: 170, endPoint x: 325, endPoint y: 177, distance: 8.3
click at [321, 171] on label "Laterals" at bounding box center [334, 172] width 44 height 18
click at [321, 171] on input "Laterals" at bounding box center [317, 168] width 10 height 10
radio input "true"
click at [360, 372] on label "1250 gallon" at bounding box center [344, 369] width 64 height 18
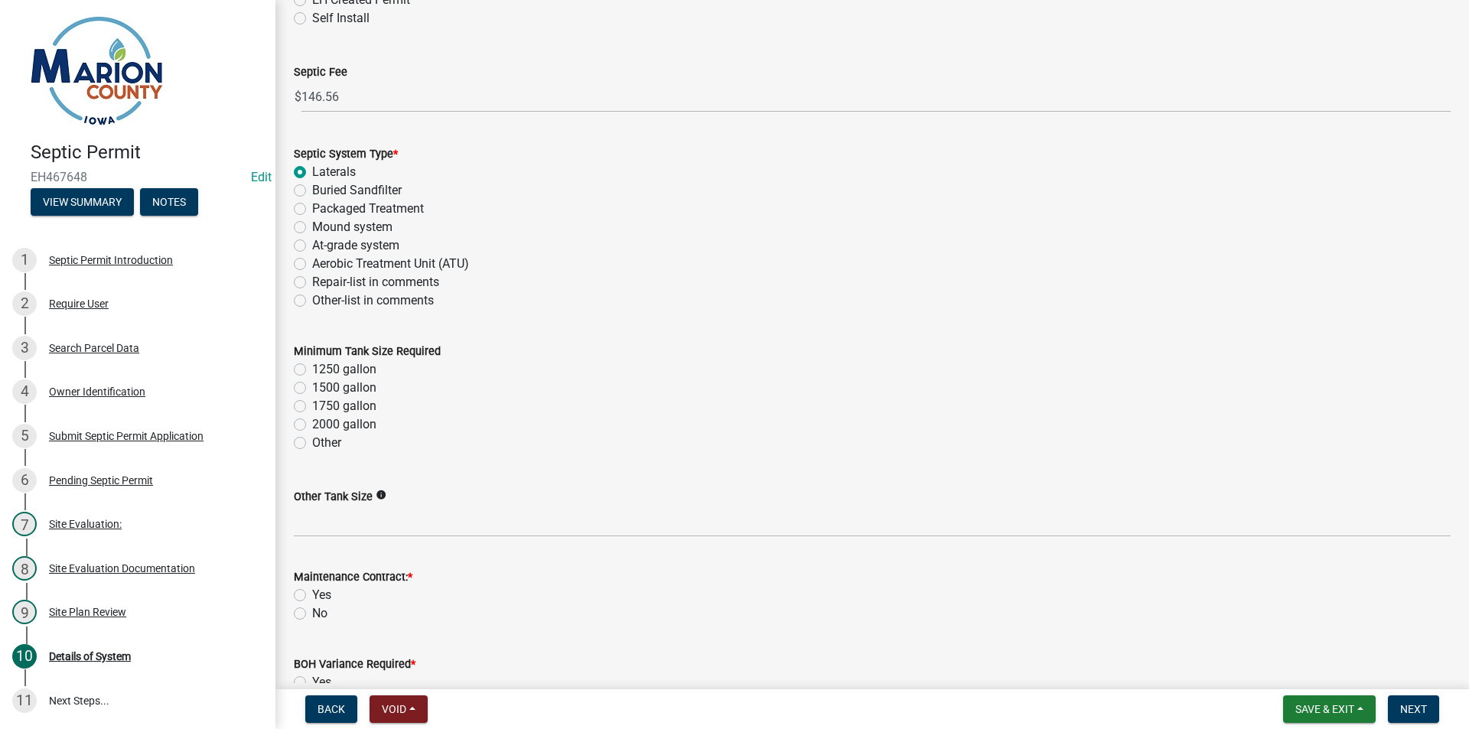
click at [322, 370] on input "1250 gallon" at bounding box center [317, 365] width 10 height 10
radio input "true"
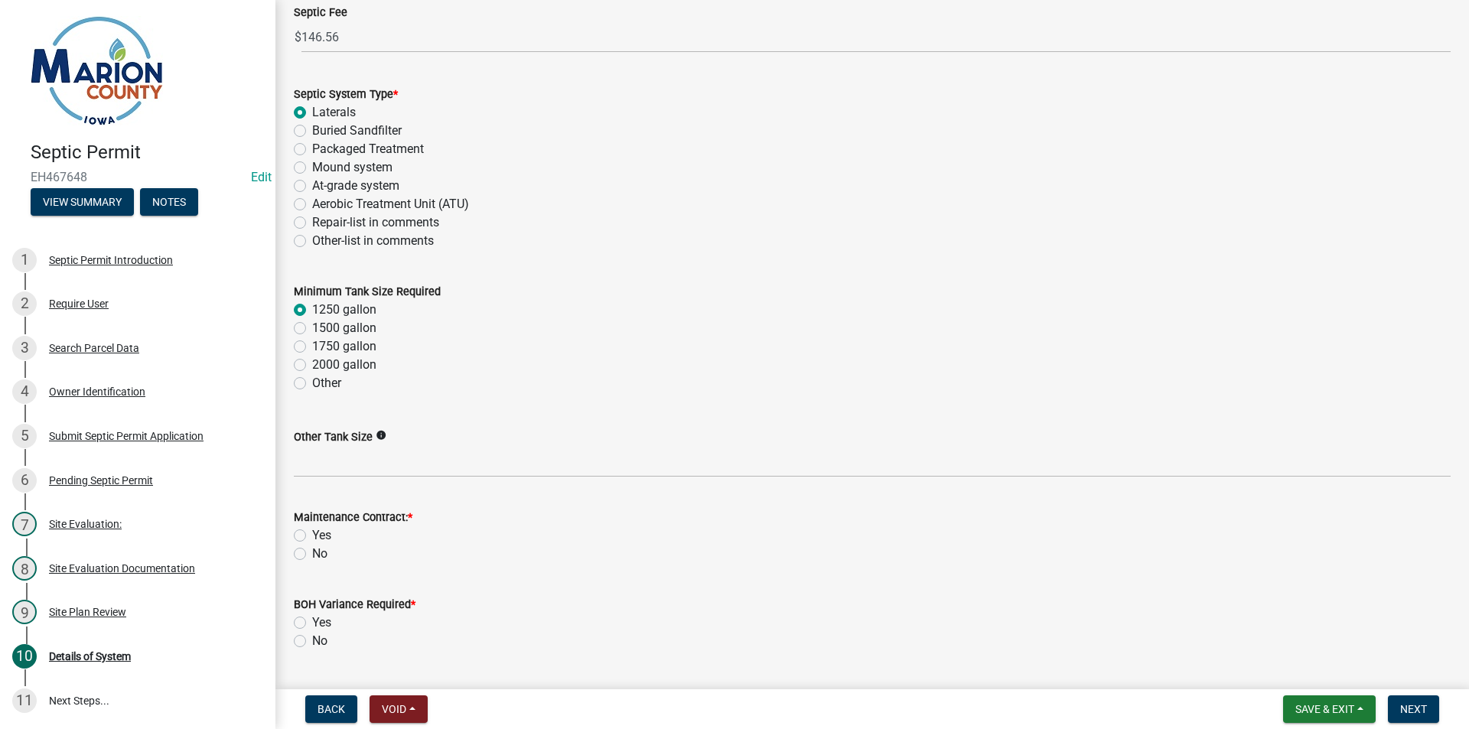
scroll to position [382, 0]
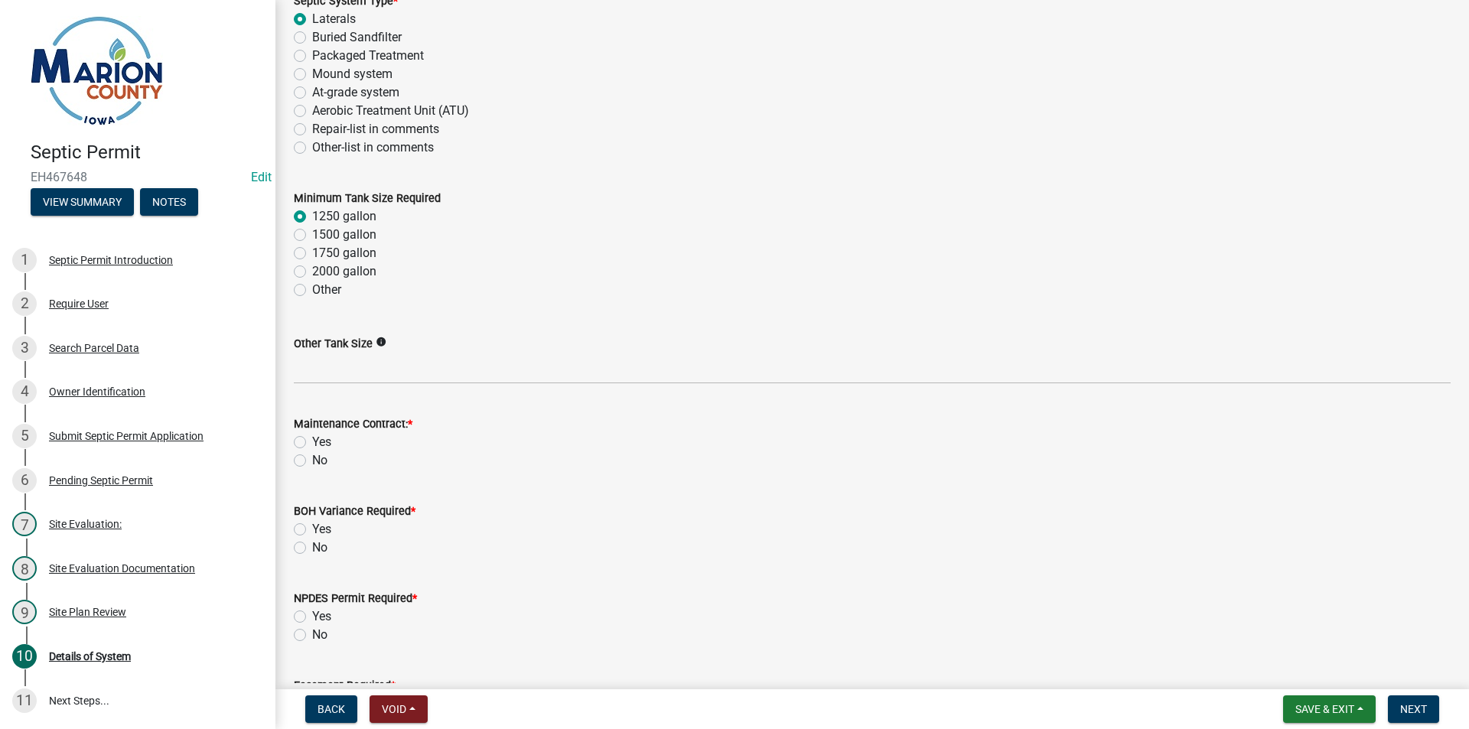
click at [312, 456] on label "No" at bounding box center [319, 460] width 15 height 18
click at [312, 456] on input "No" at bounding box center [317, 456] width 10 height 10
radio input "true"
click at [312, 552] on label "No" at bounding box center [319, 548] width 15 height 18
click at [312, 548] on input "No" at bounding box center [317, 544] width 10 height 10
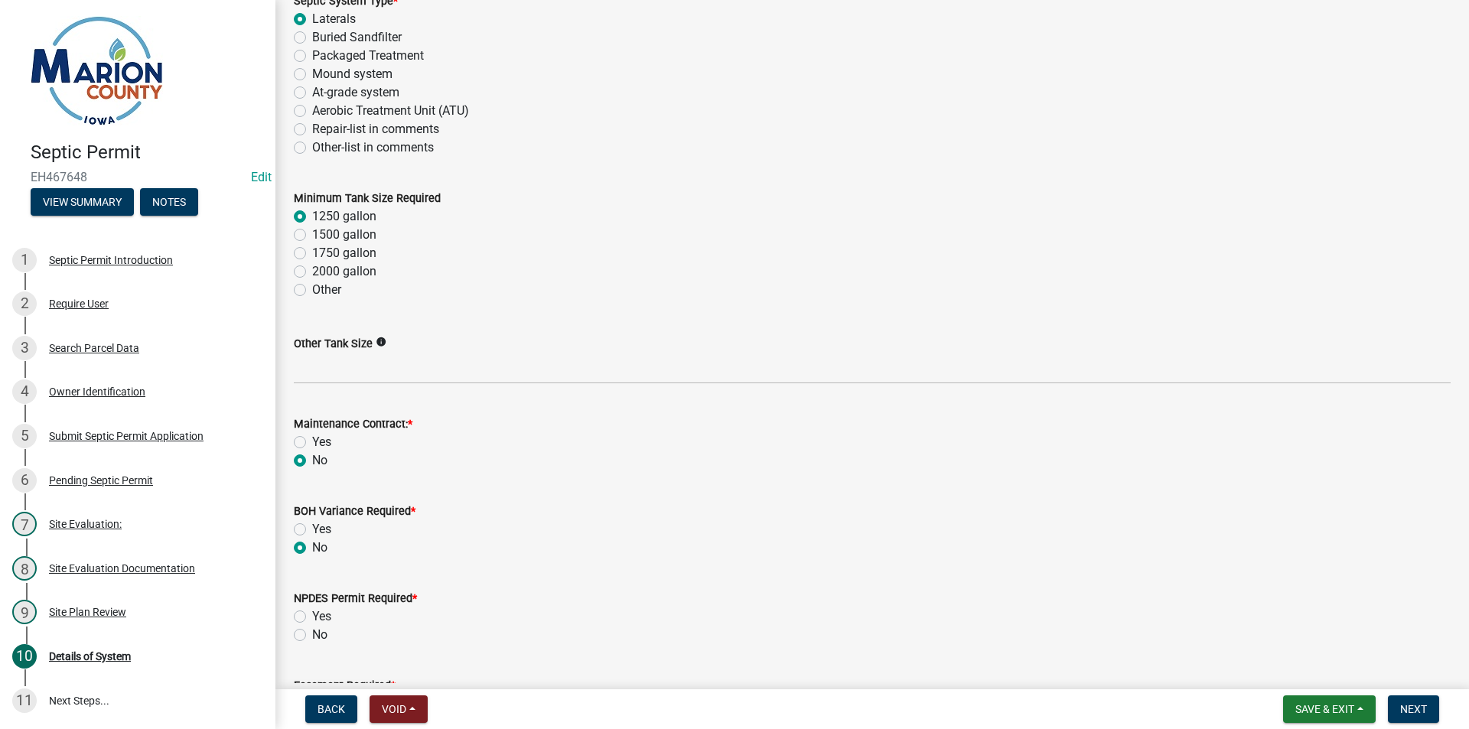
radio input "true"
click at [312, 639] on label "No" at bounding box center [319, 635] width 15 height 18
click at [312, 636] on input "No" at bounding box center [317, 631] width 10 height 10
radio input "true"
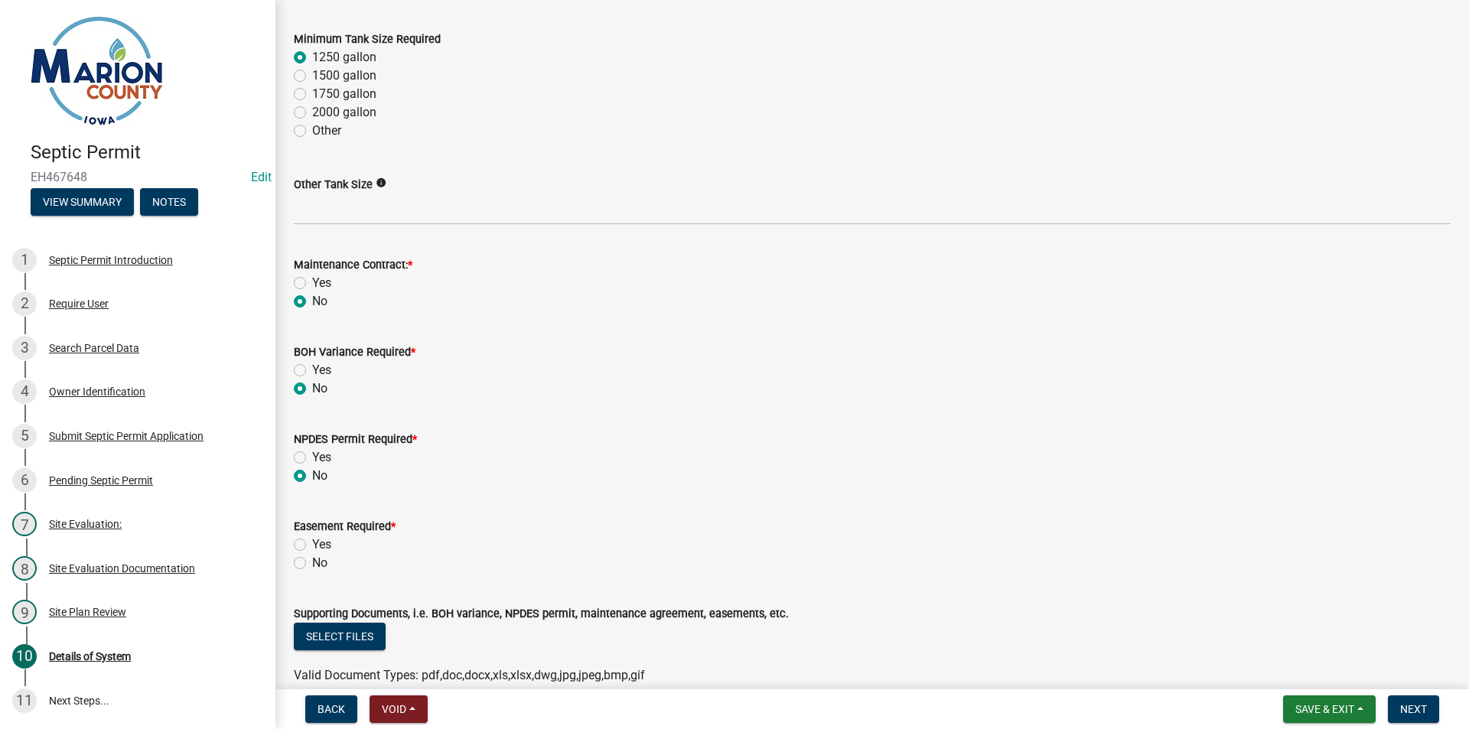
scroll to position [688, 0]
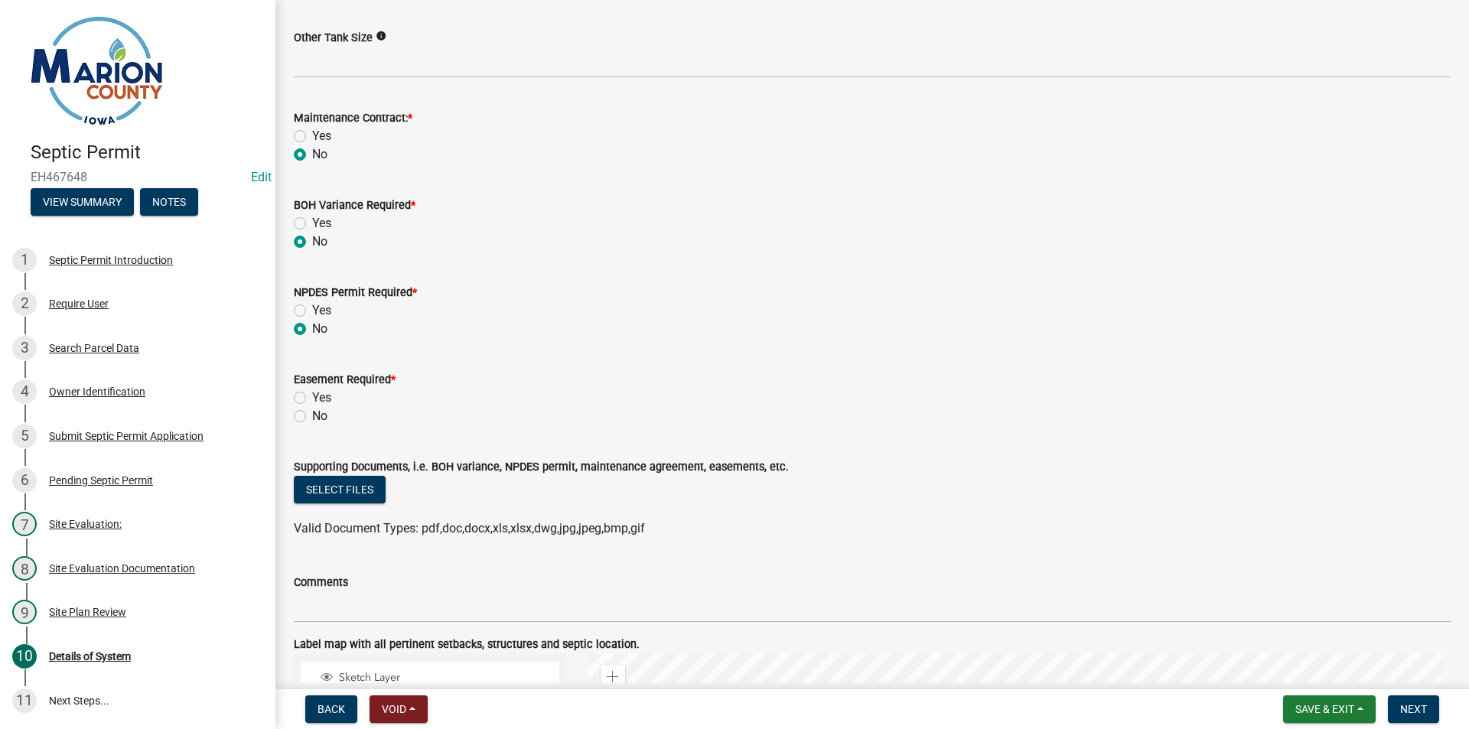
click at [288, 411] on div "Easement Required * Yes No" at bounding box center [872, 388] width 1180 height 73
click at [312, 416] on label "No" at bounding box center [319, 416] width 15 height 18
click at [312, 416] on input "No" at bounding box center [317, 412] width 10 height 10
radio input "true"
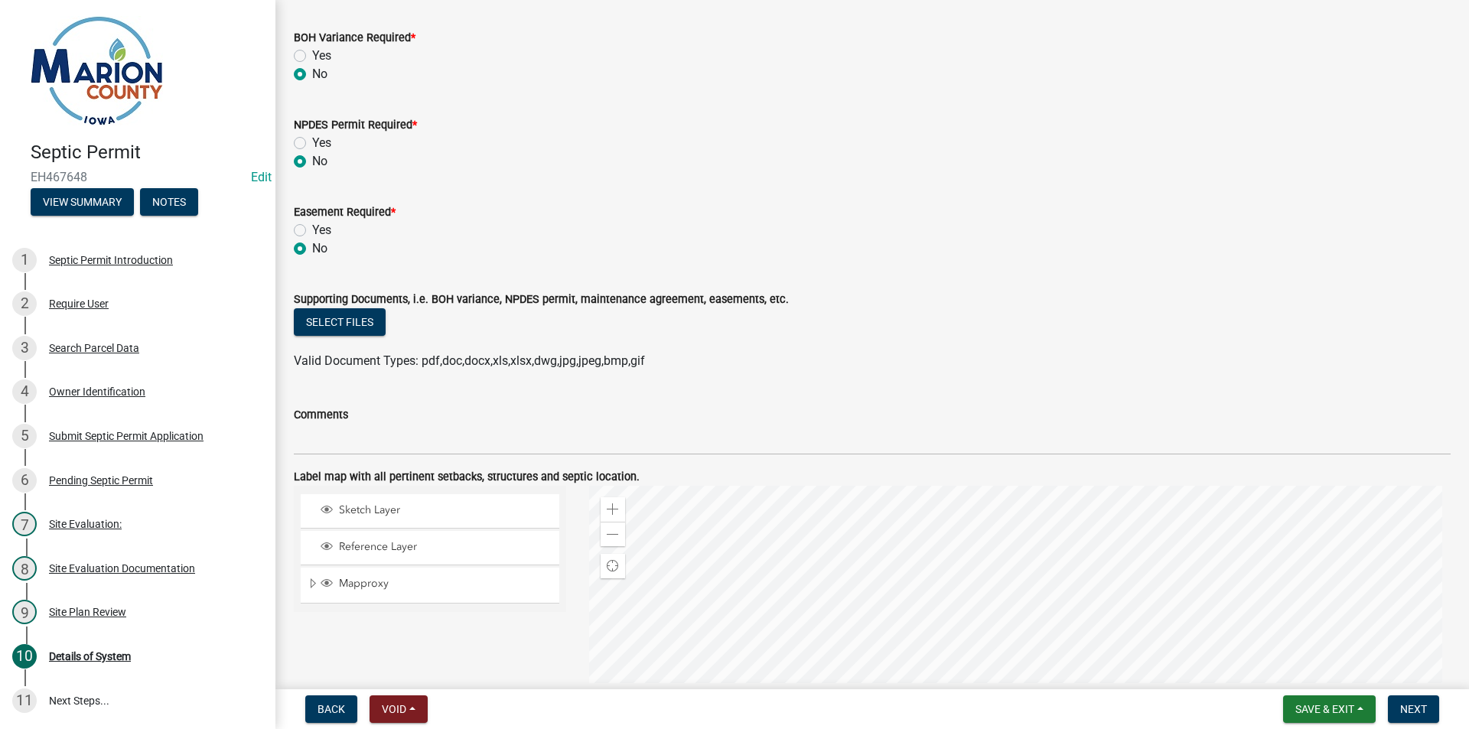
scroll to position [994, 0]
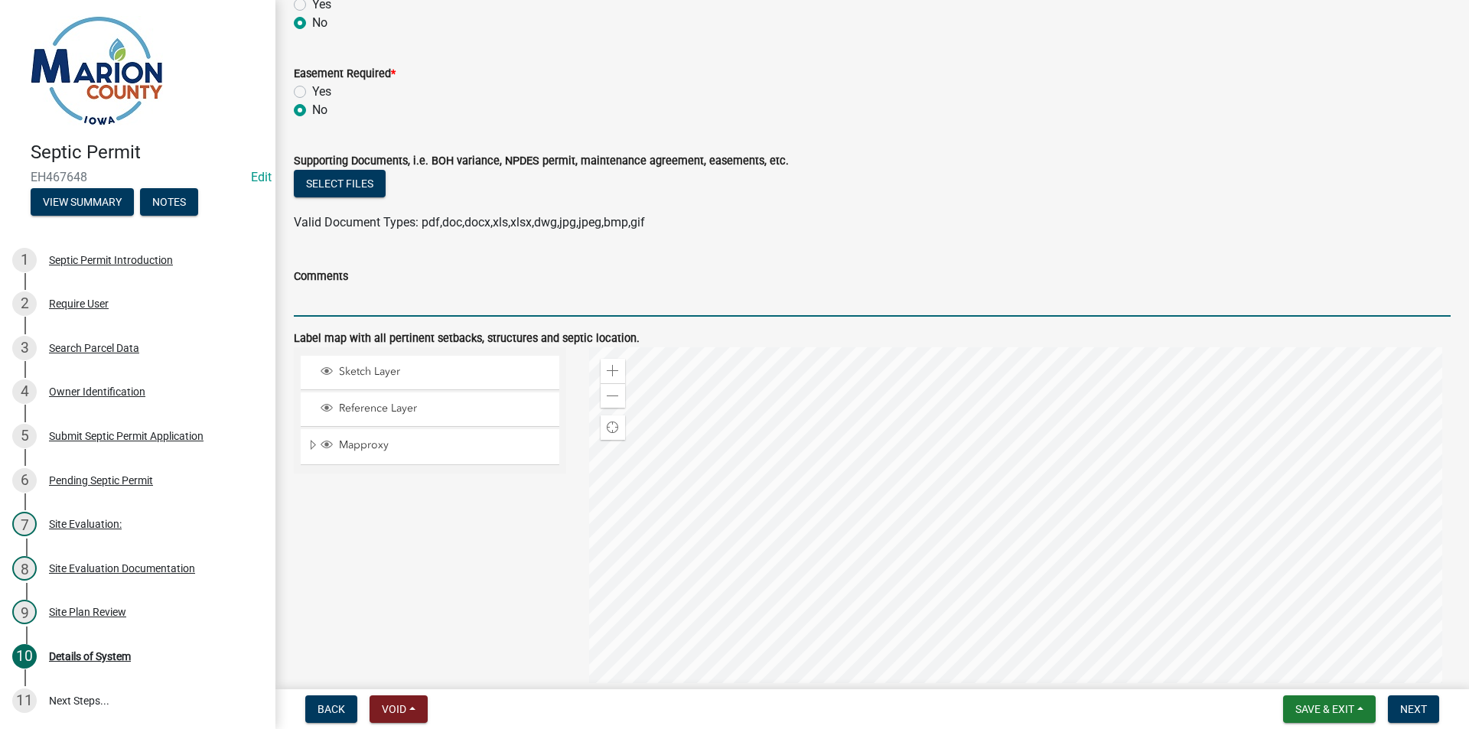
drag, startPoint x: 498, startPoint y: 291, endPoint x: 502, endPoint y: 298, distance: 7.9
click at [496, 291] on input "Comments" at bounding box center [872, 300] width 1157 height 31
type input "MAINTAIN ALL SETBACKS"
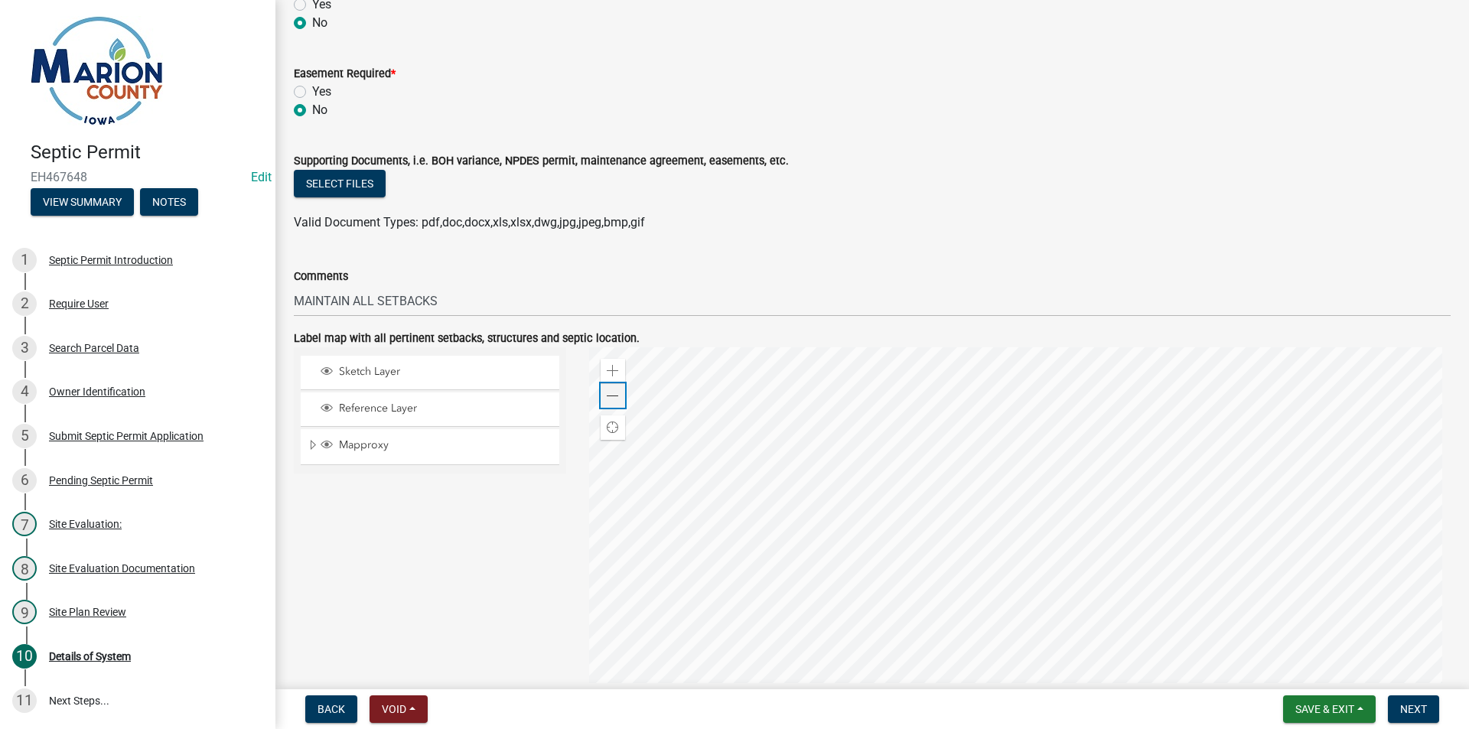
click at [607, 395] on span at bounding box center [613, 396] width 12 height 12
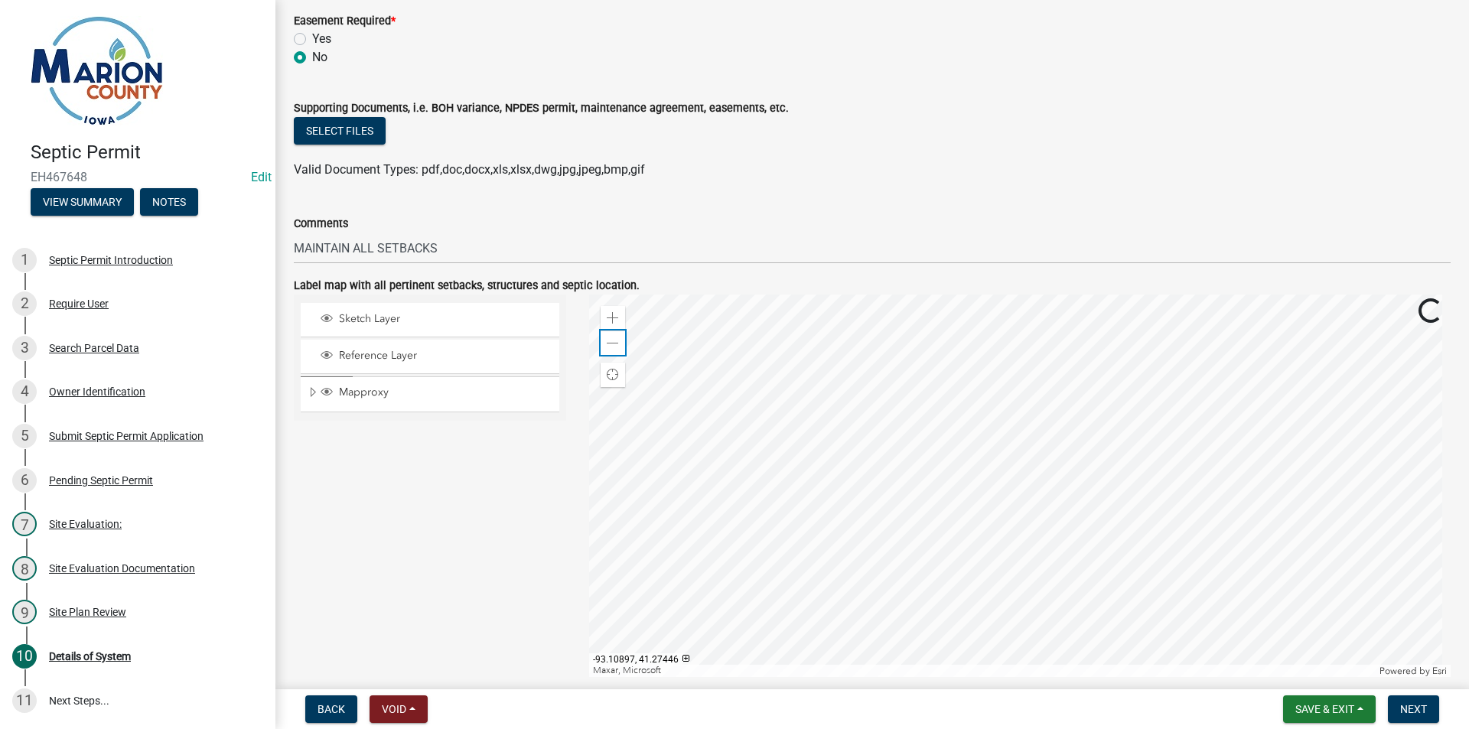
scroll to position [1113, 0]
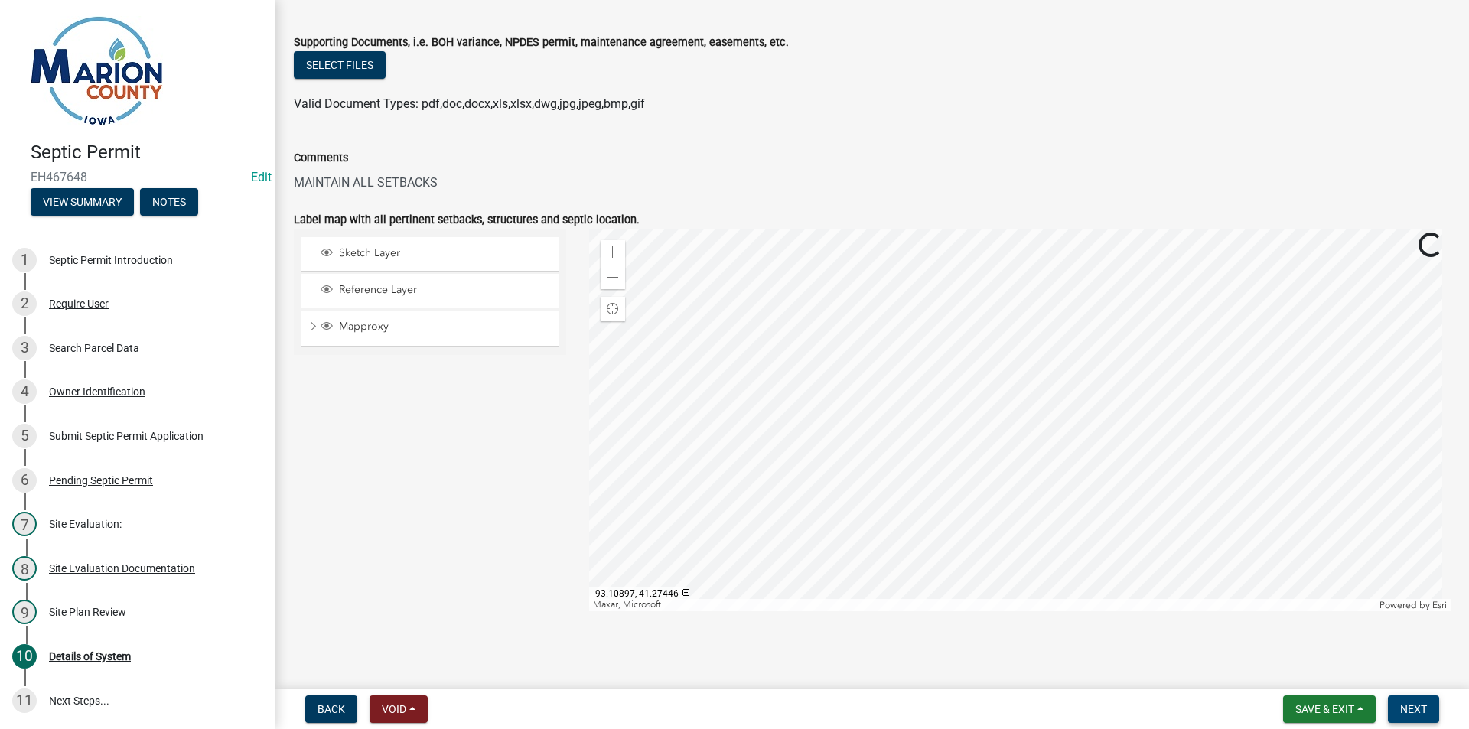
click at [1424, 712] on span "Next" at bounding box center [1413, 709] width 27 height 12
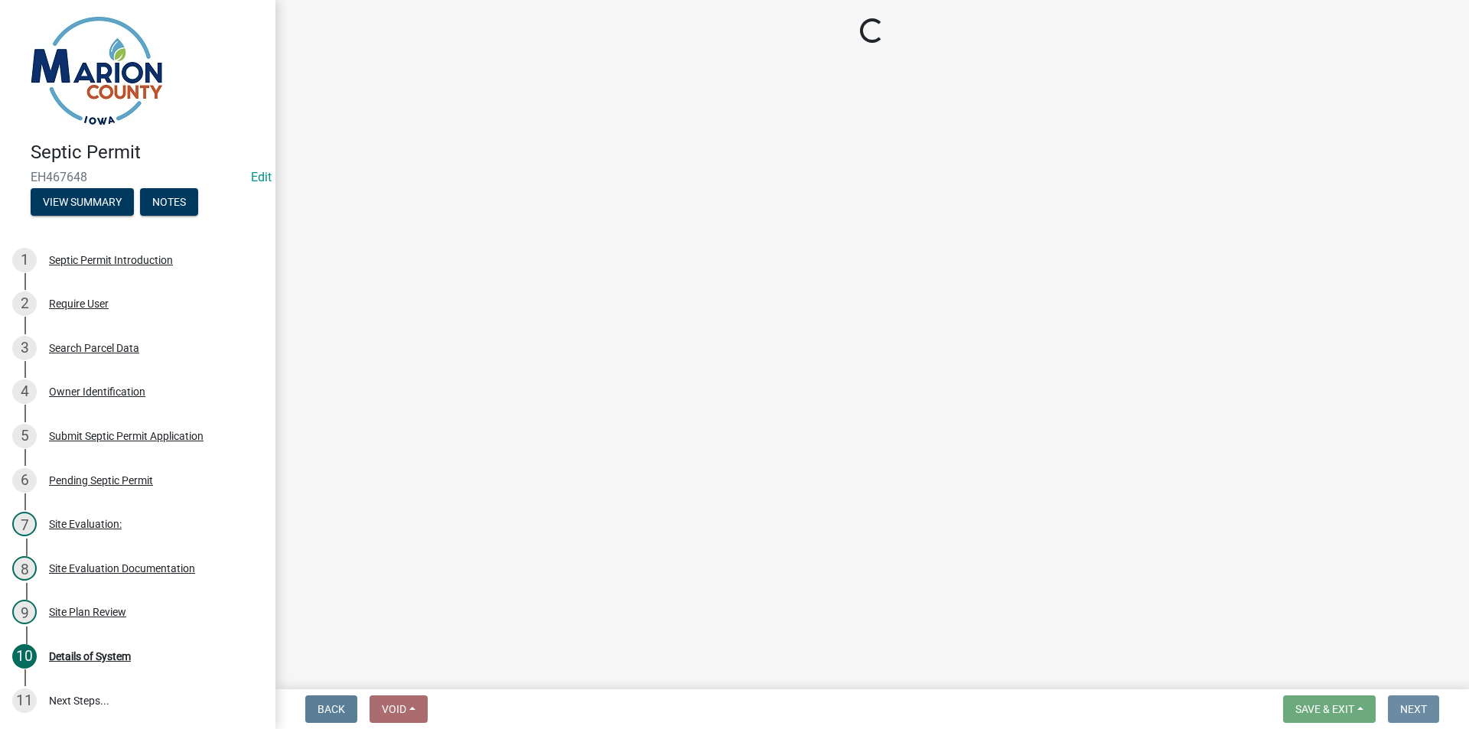
scroll to position [0, 0]
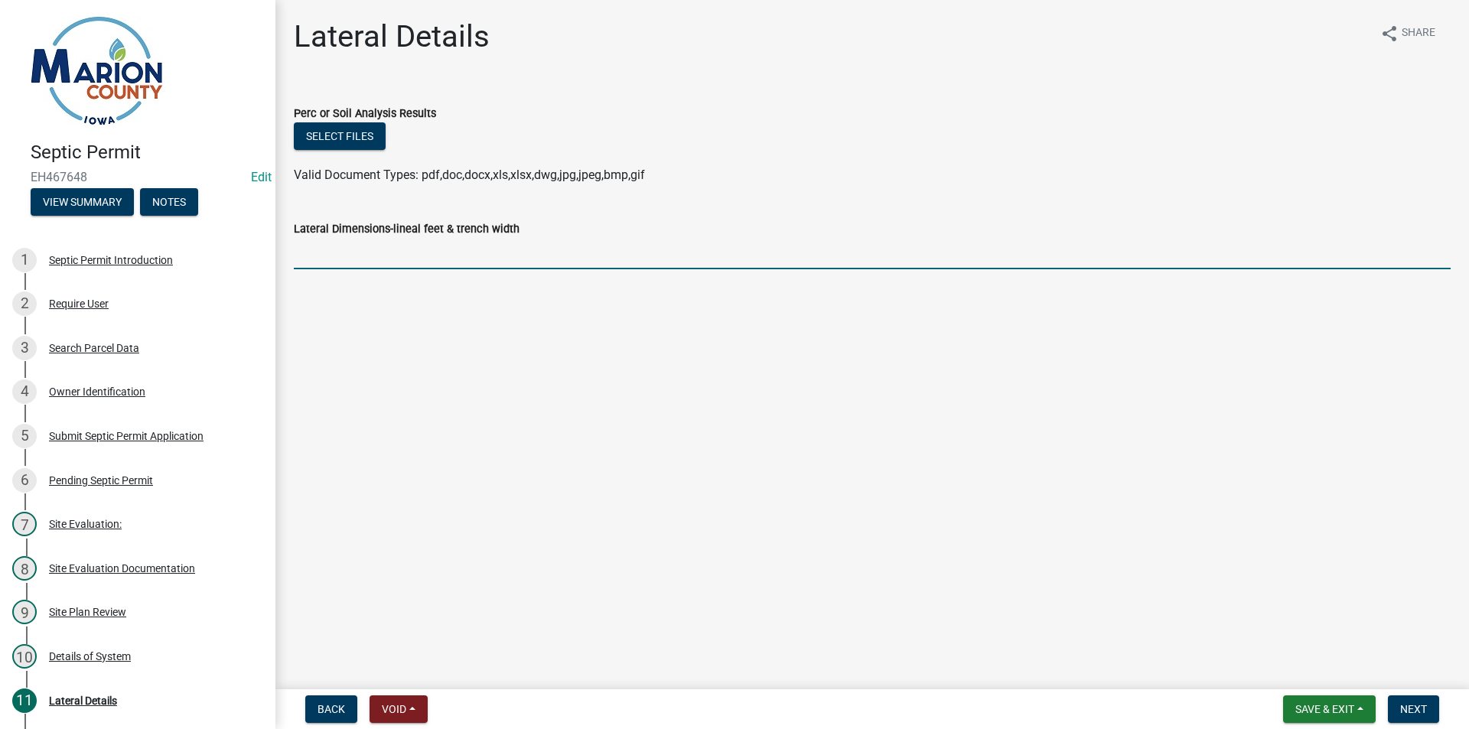
click at [473, 245] on input "Lateral Dimensions-lineal feet & trench width" at bounding box center [872, 253] width 1157 height 31
type input "3 LATERAL LINES AT 100' EACH"
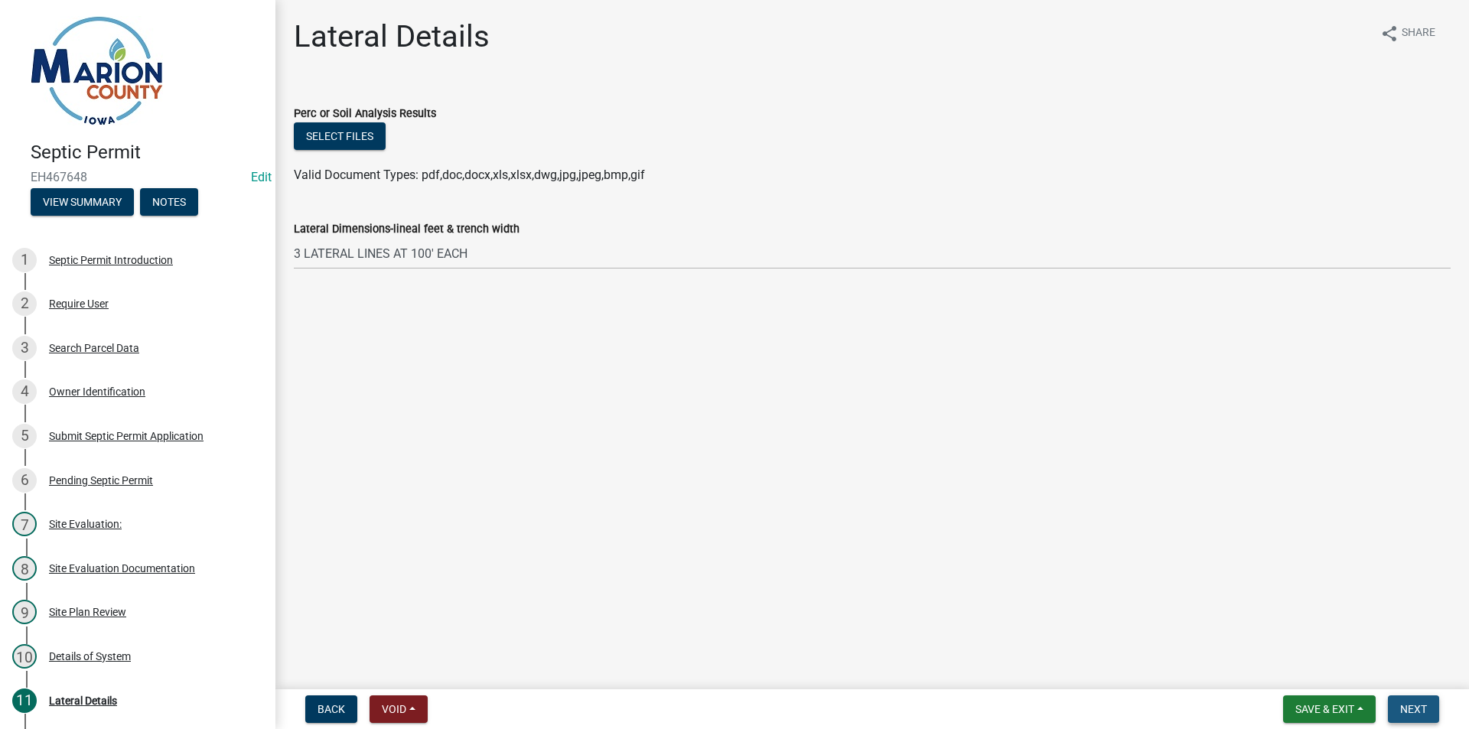
click at [1405, 714] on span "Next" at bounding box center [1413, 709] width 27 height 12
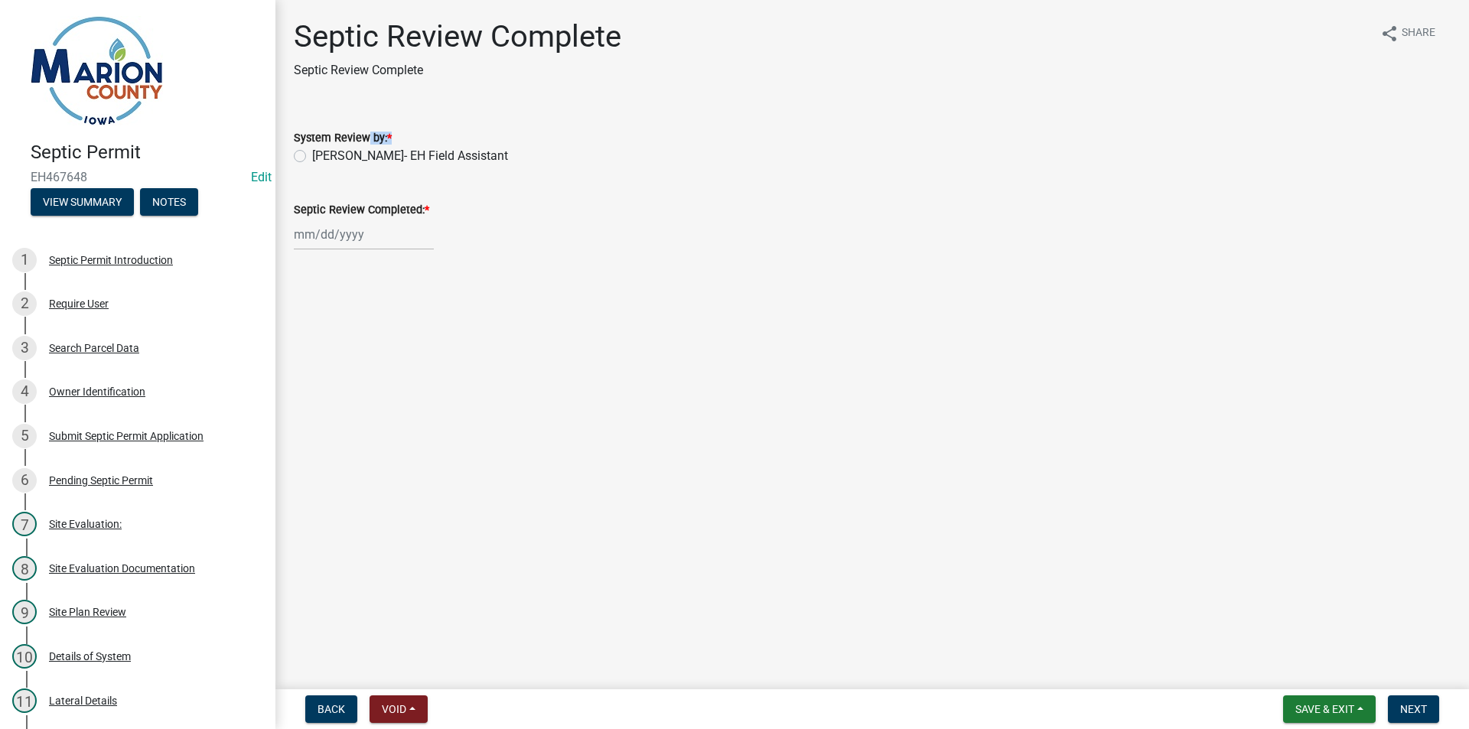
click at [355, 145] on div "System Review by: *" at bounding box center [872, 138] width 1157 height 18
click at [353, 152] on label "[PERSON_NAME]- EH Field Assistant" at bounding box center [410, 156] width 196 height 18
click at [322, 152] on input "[PERSON_NAME]- EH Field Assistant" at bounding box center [317, 152] width 10 height 10
radio input "true"
click at [334, 238] on div at bounding box center [364, 234] width 140 height 31
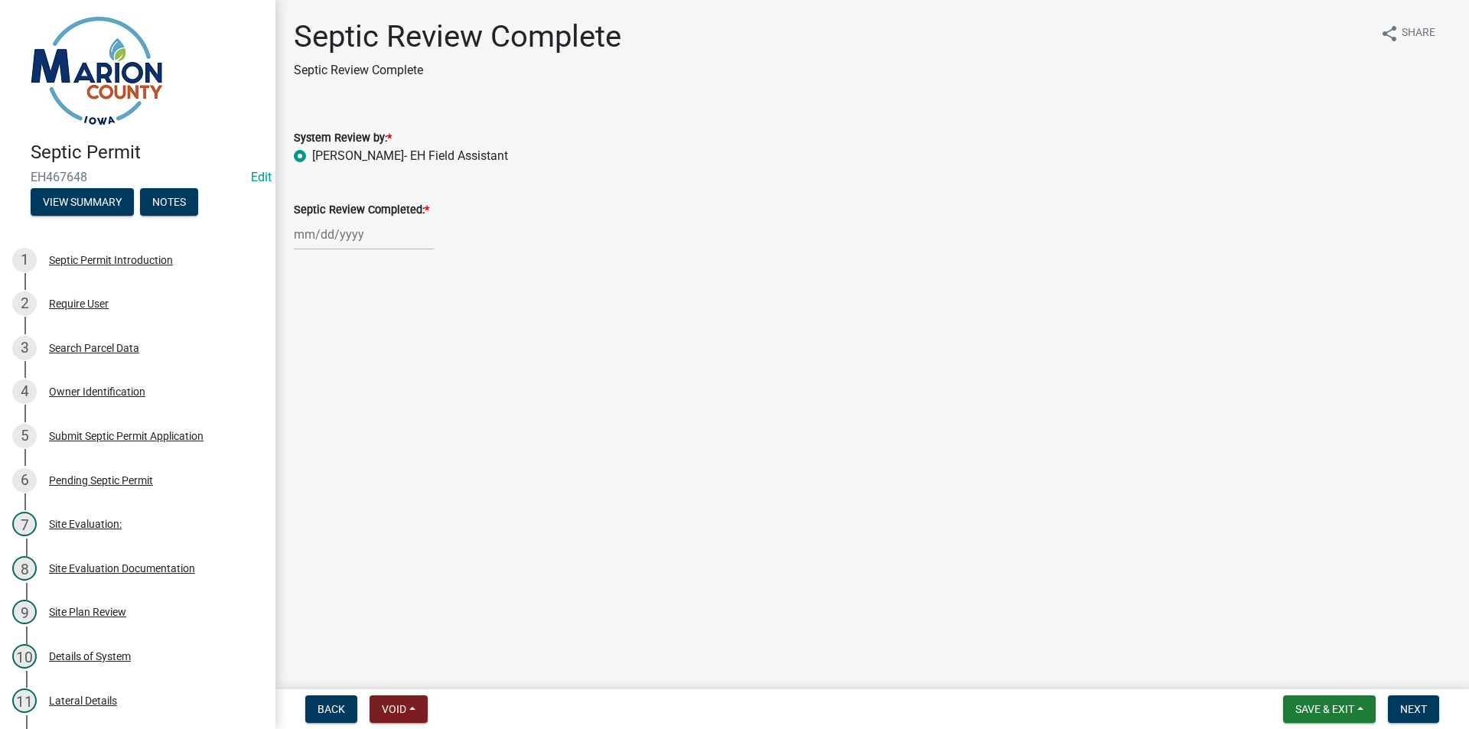
select select "8"
select select "2025"
click at [315, 410] on div "25" at bounding box center [309, 414] width 24 height 24
type input "[DATE]"
click at [1398, 716] on button "Next" at bounding box center [1413, 709] width 51 height 28
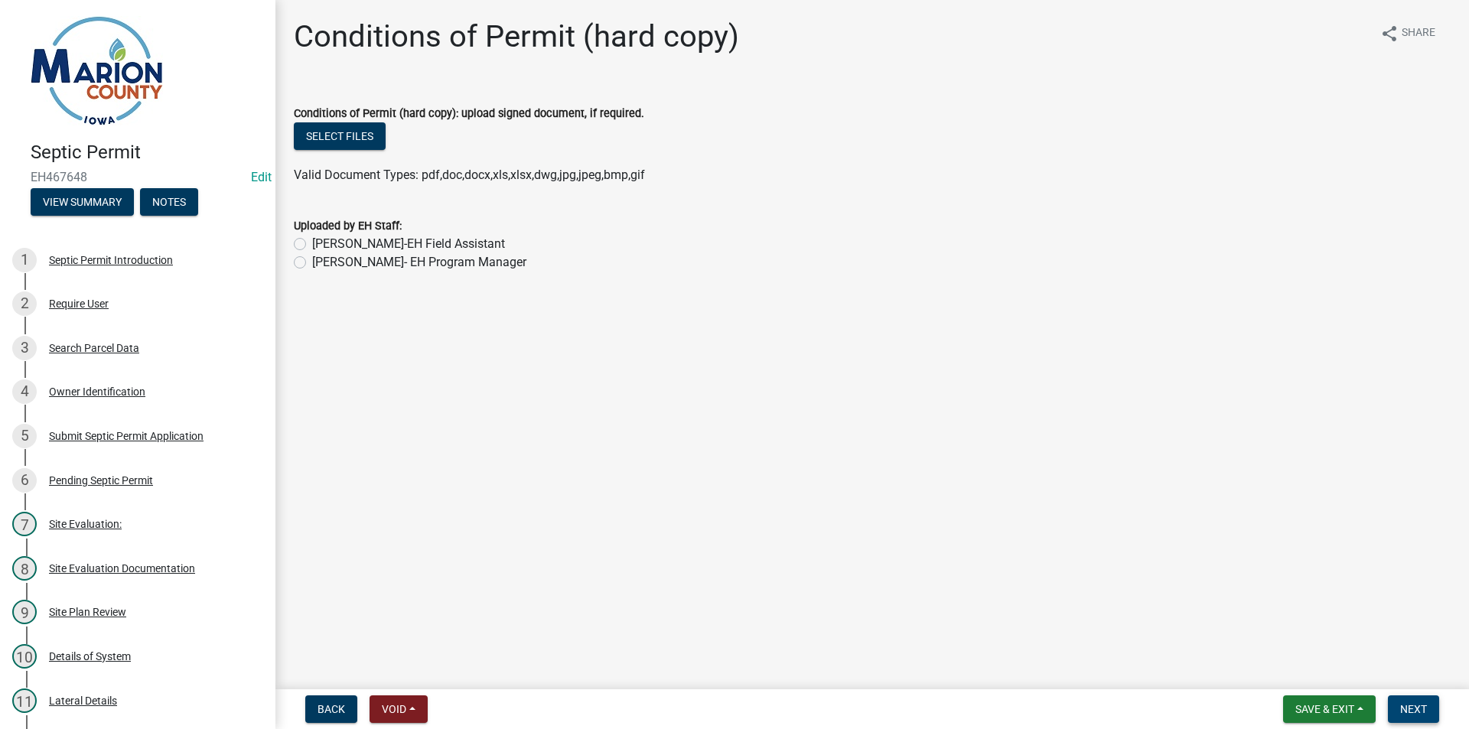
click at [1399, 711] on button "Next" at bounding box center [1413, 709] width 51 height 28
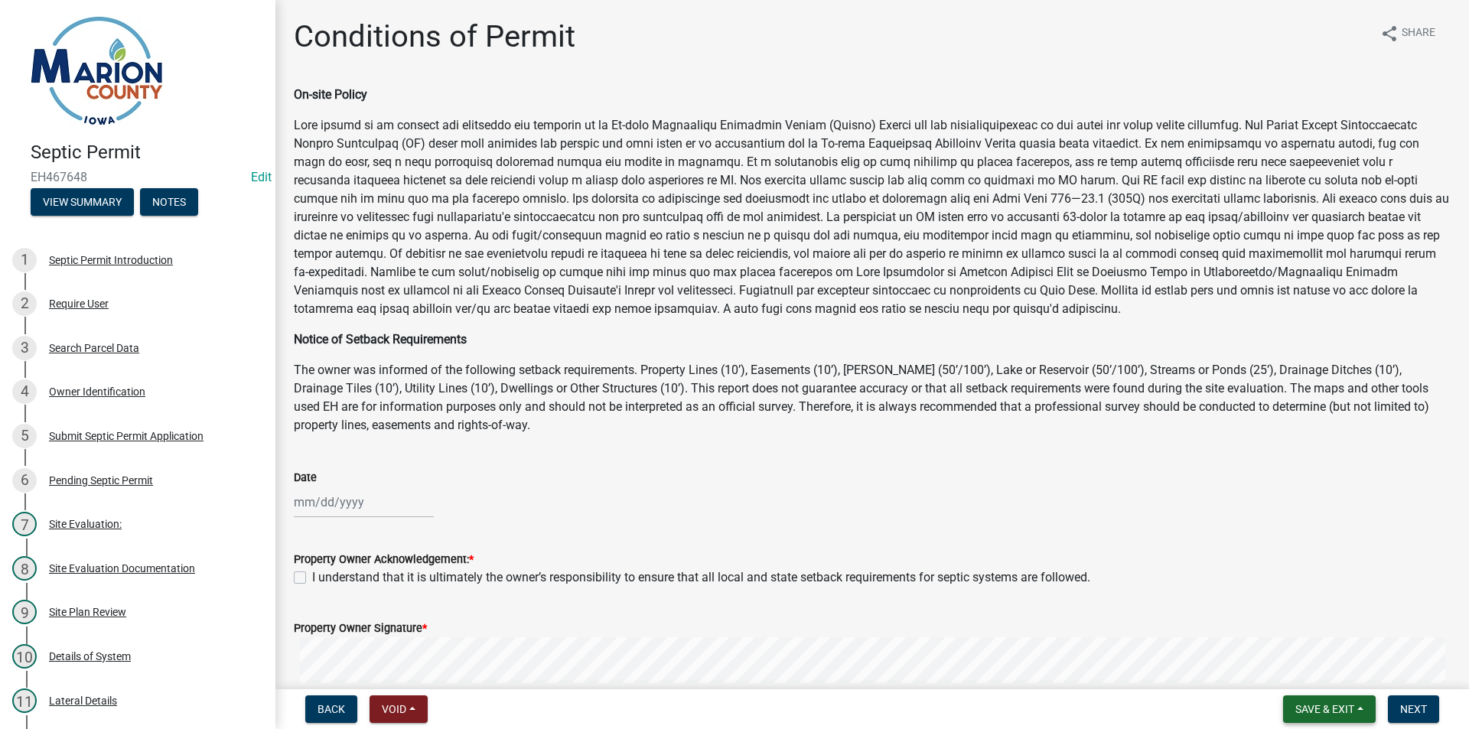
click at [1293, 701] on button "Save & Exit" at bounding box center [1329, 709] width 93 height 28
click at [1306, 675] on button "Save & Exit" at bounding box center [1314, 669] width 122 height 37
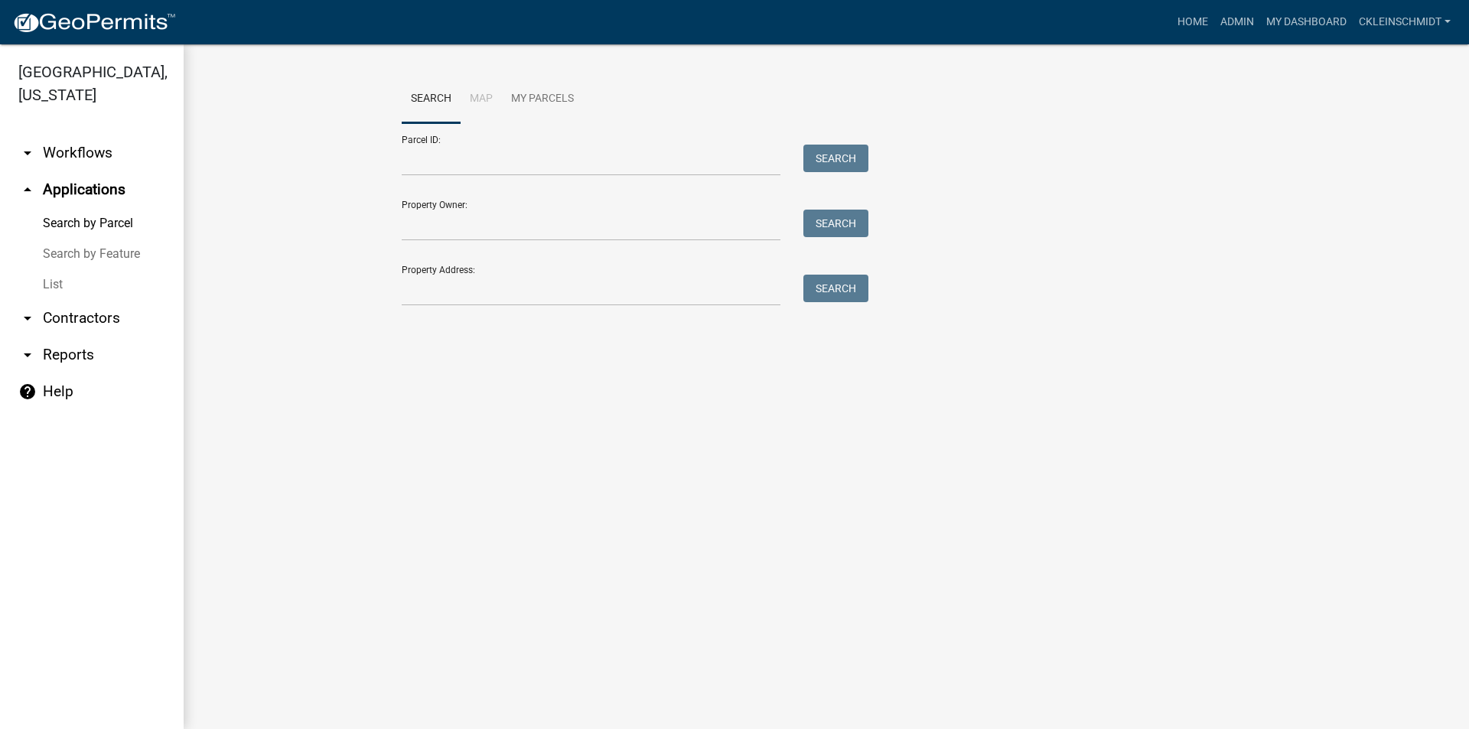
click at [67, 269] on link "List" at bounding box center [92, 284] width 184 height 31
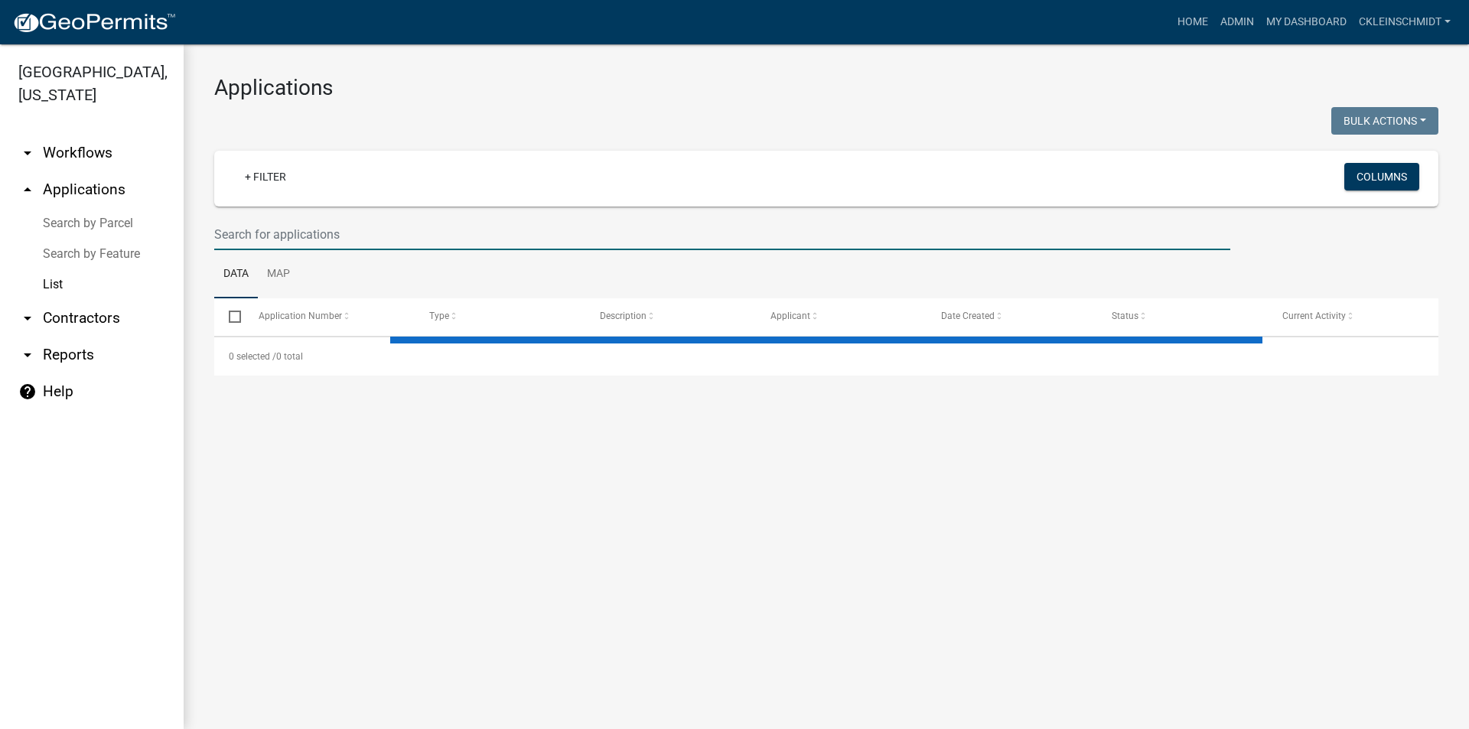
click at [382, 241] on input "text" at bounding box center [722, 234] width 1016 height 31
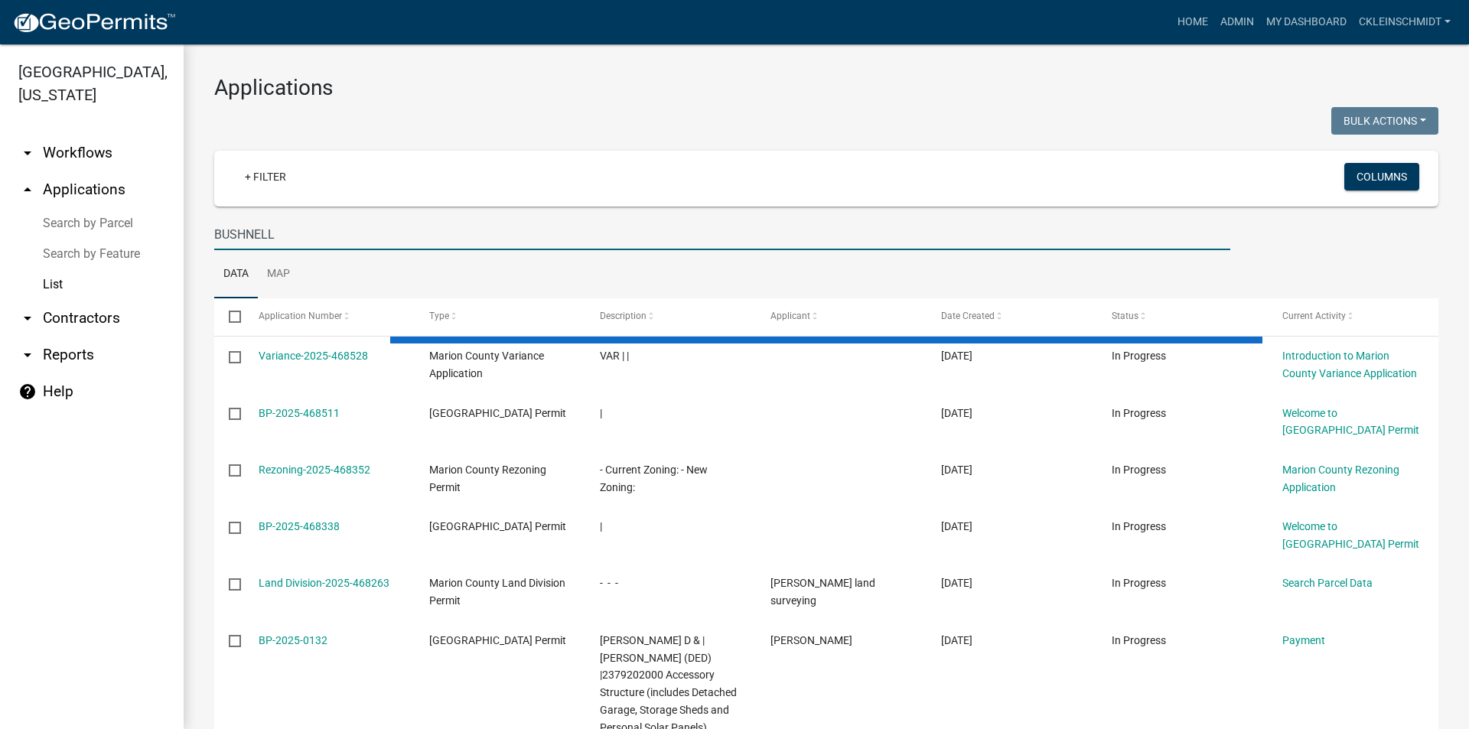
type input "BUSHNELL"
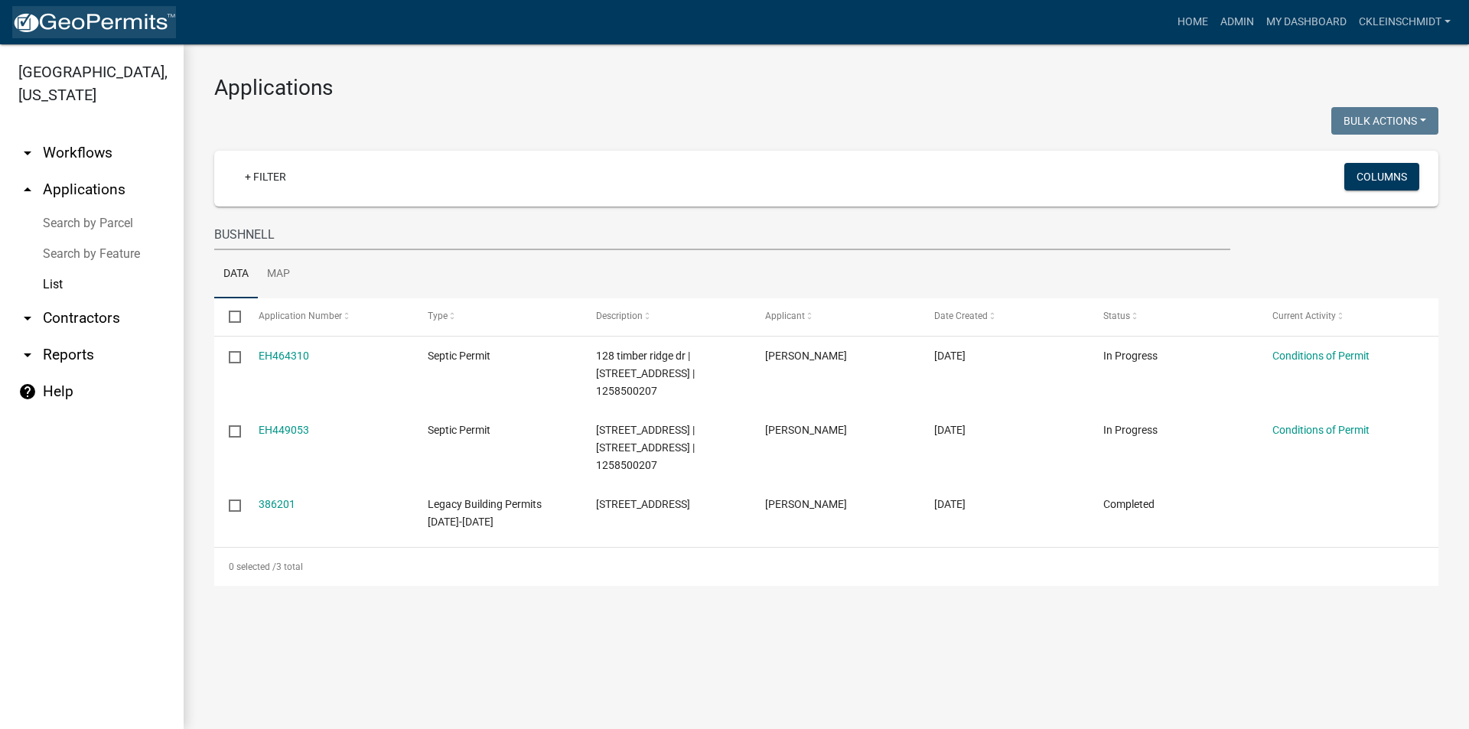
click at [66, 10] on link at bounding box center [94, 22] width 164 height 32
